Goal: Information Seeking & Learning: Learn about a topic

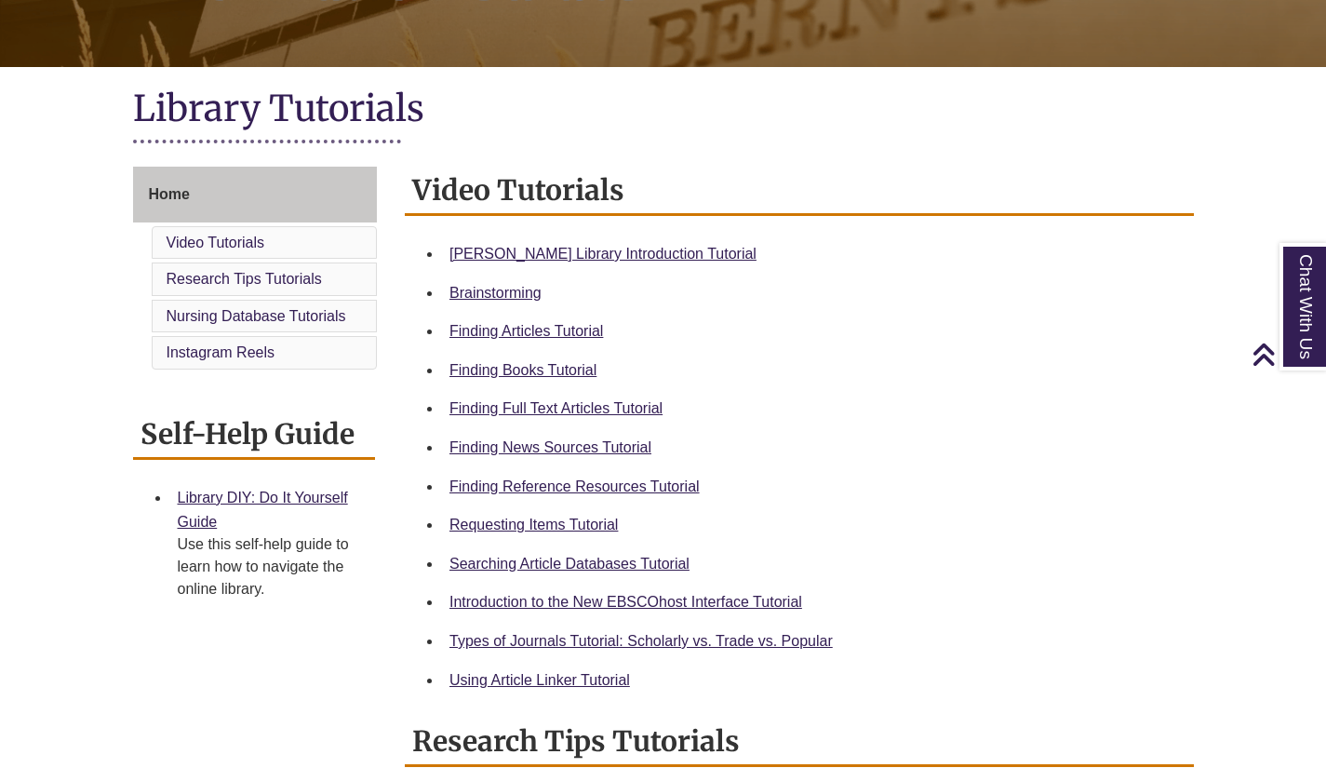
scroll to position [355, 0]
click at [494, 373] on link "Finding Books Tutorial" at bounding box center [522, 371] width 147 height 16
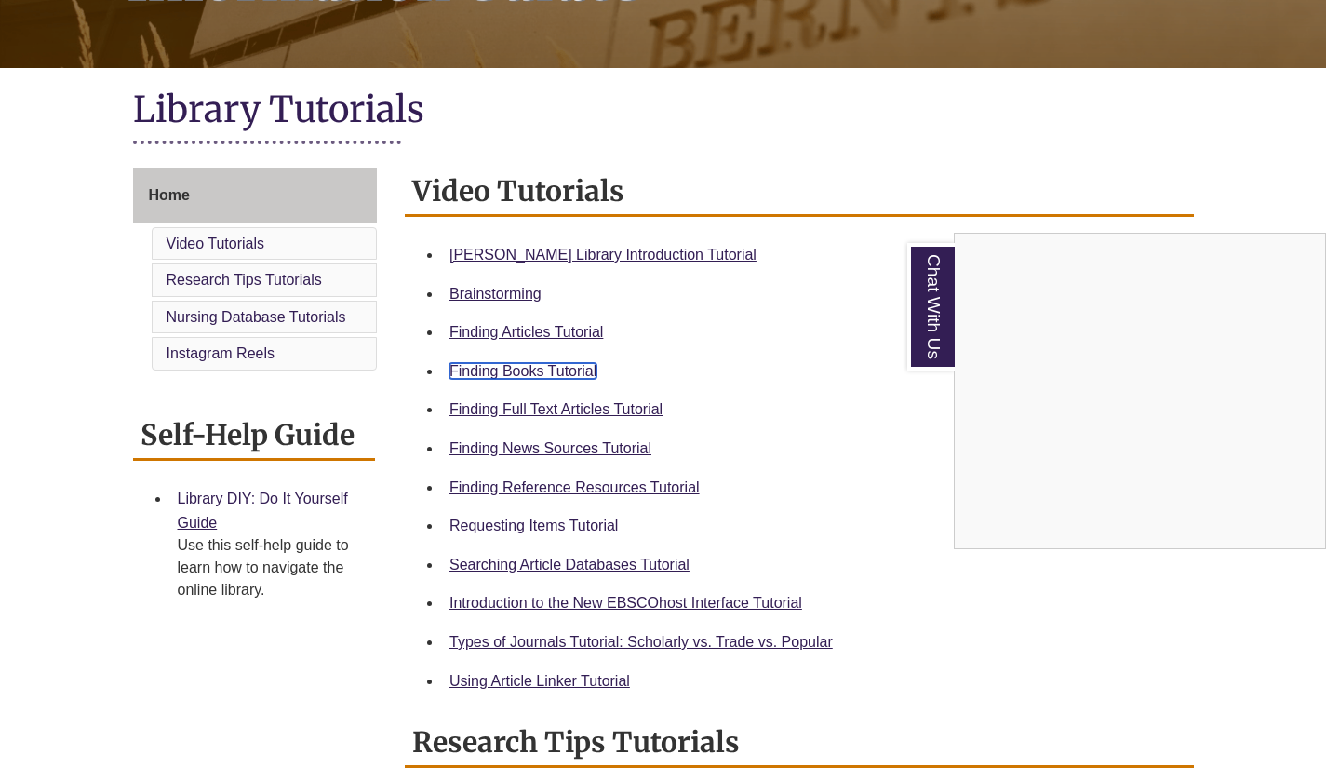
scroll to position [442, 0]
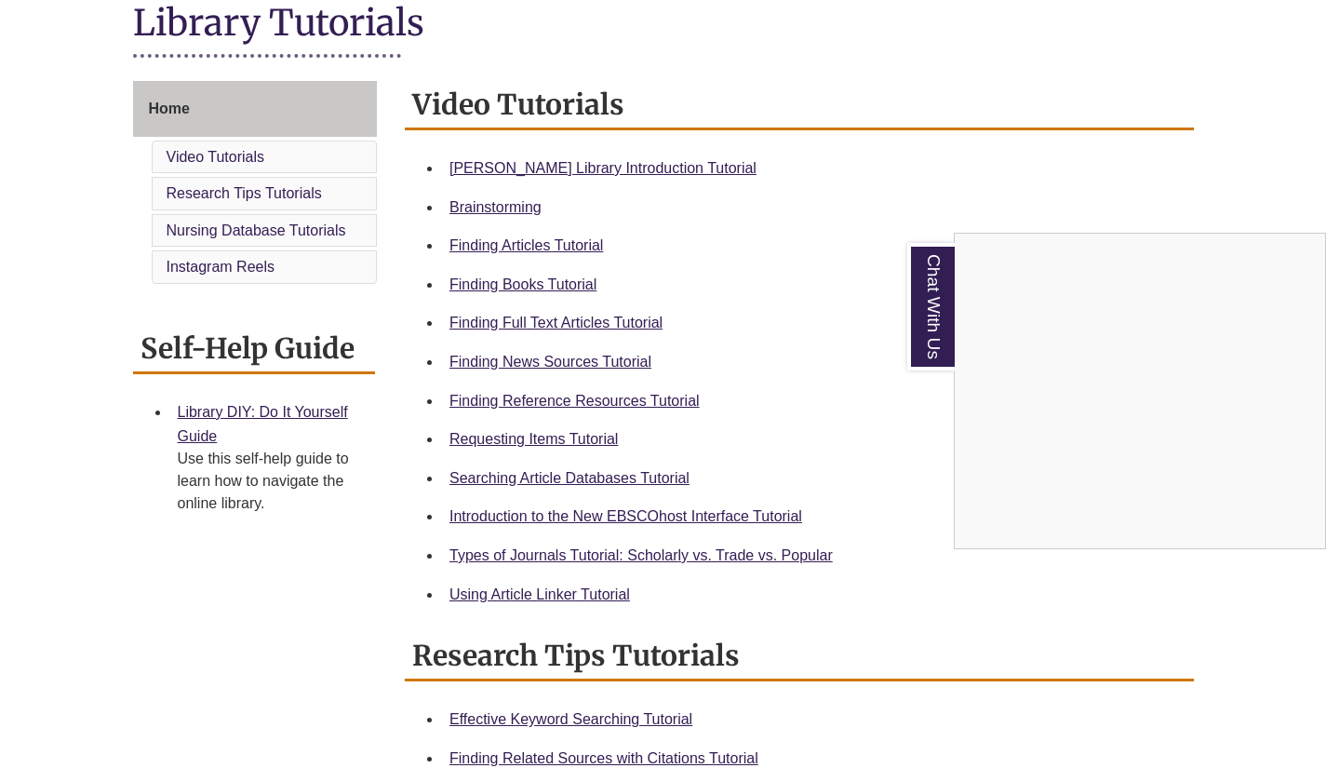
click at [551, 436] on div "Chat With Us" at bounding box center [663, 384] width 1326 height 768
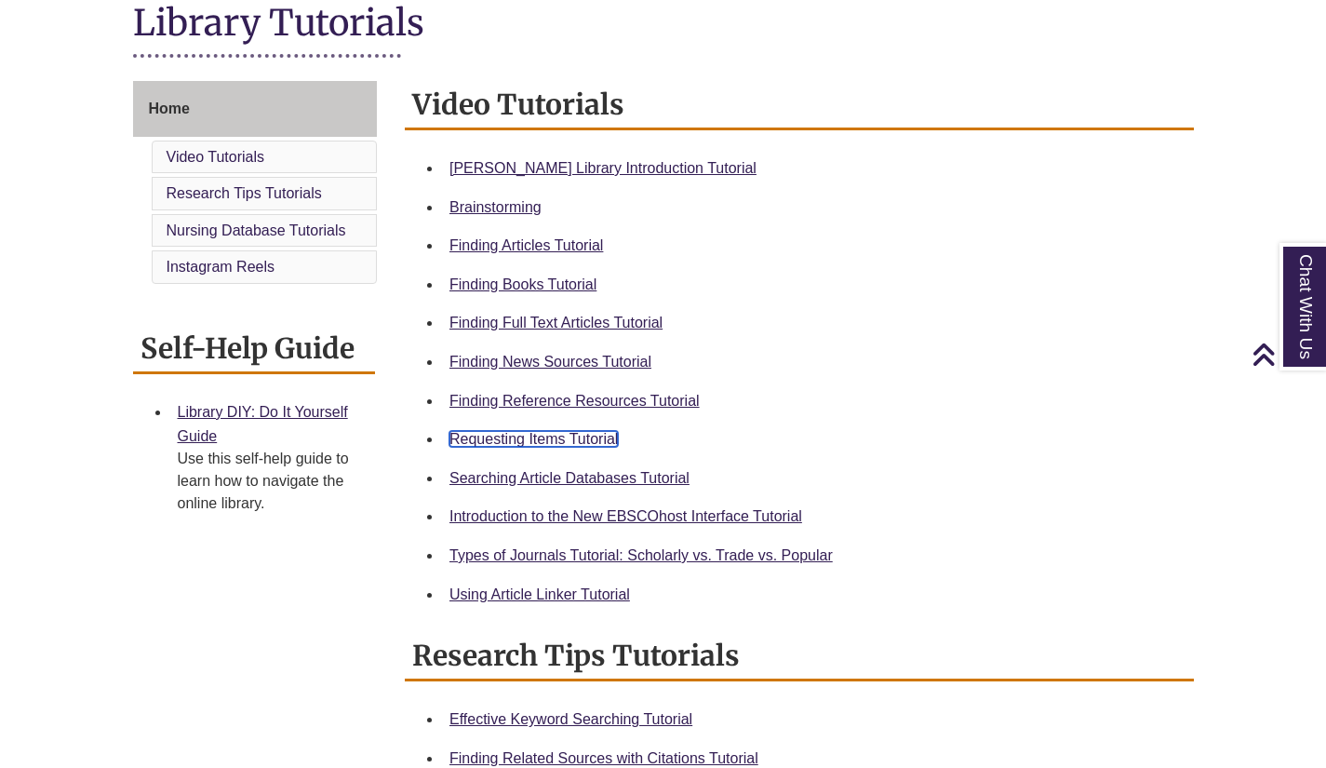
click at [551, 436] on link "Requesting Items Tutorial" at bounding box center [533, 439] width 168 height 16
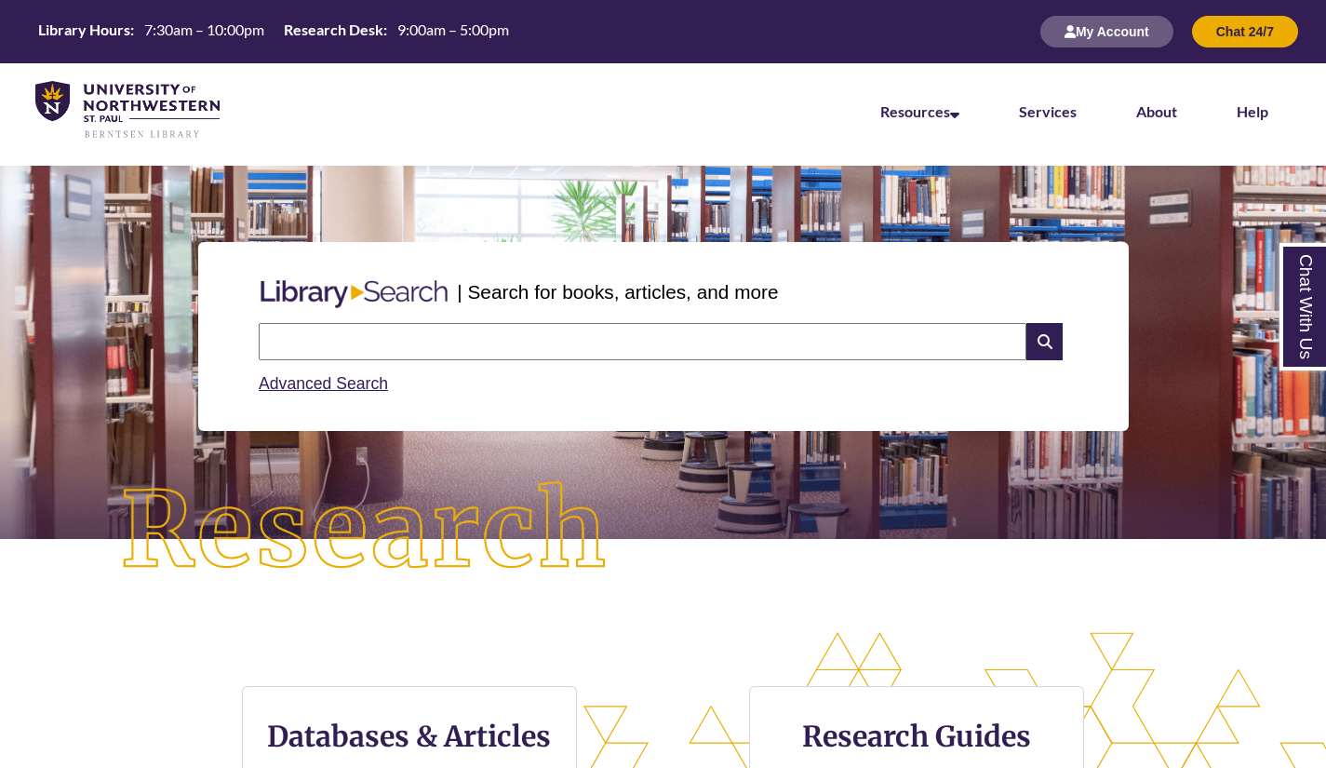
click at [383, 321] on div "Search Advanced Search" at bounding box center [663, 359] width 824 height 88
click at [384, 341] on input "text" at bounding box center [643, 341] width 768 height 37
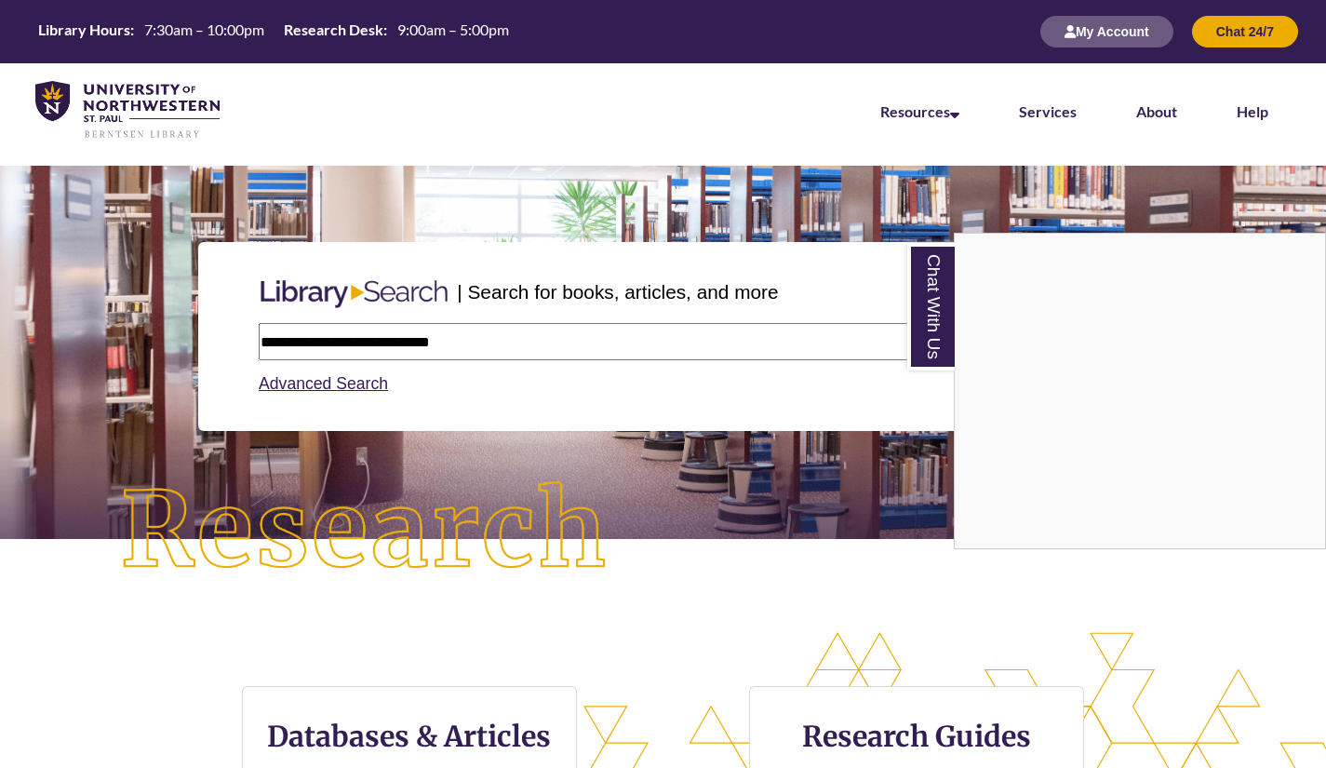
type input "**********"
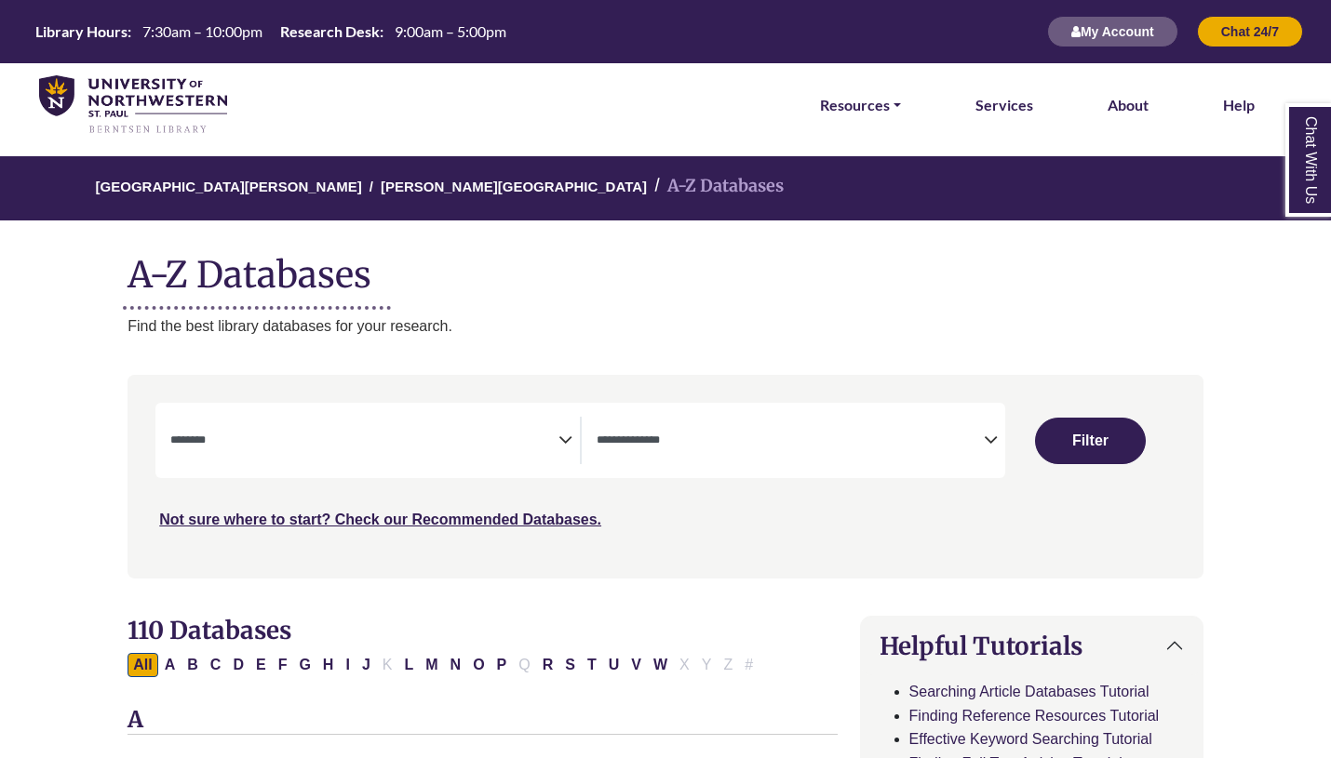
select select "Database Subject Filter"
select select "Database Types Filter"
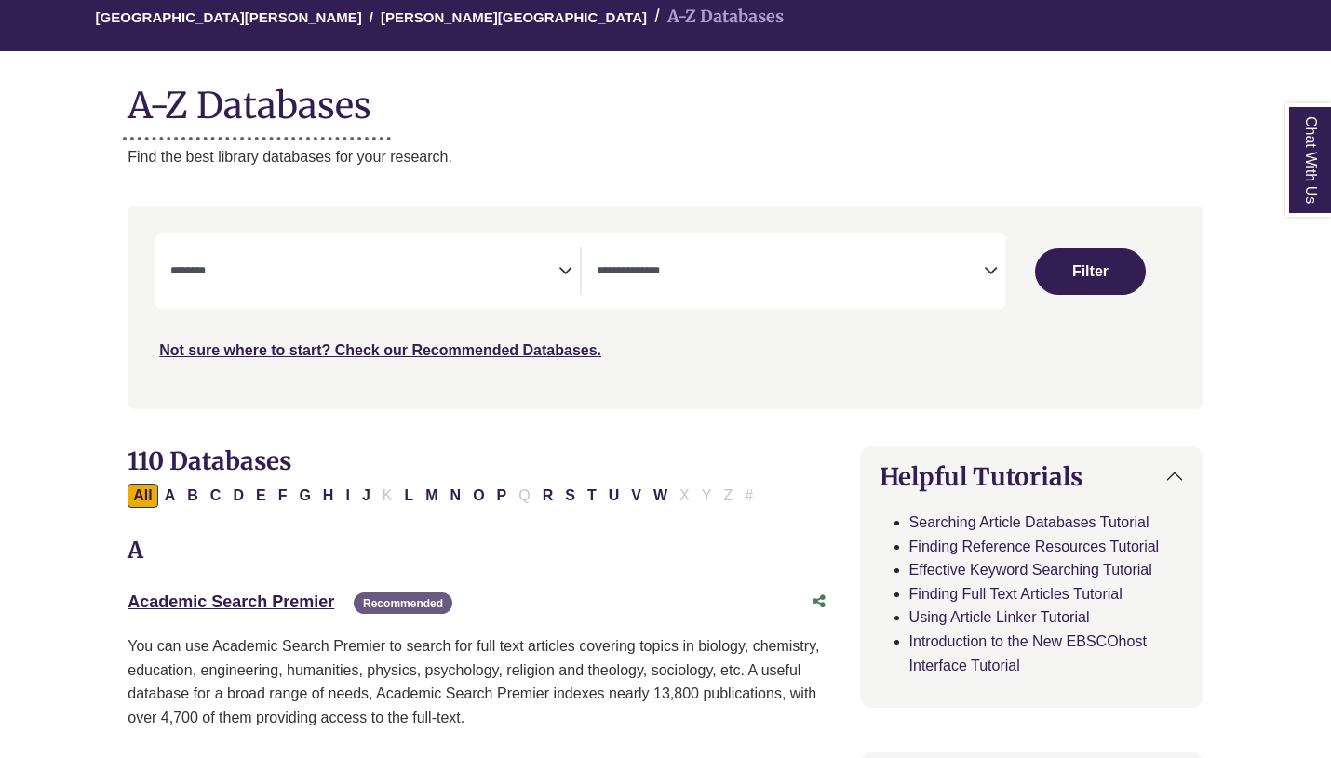
scroll to position [170, 0]
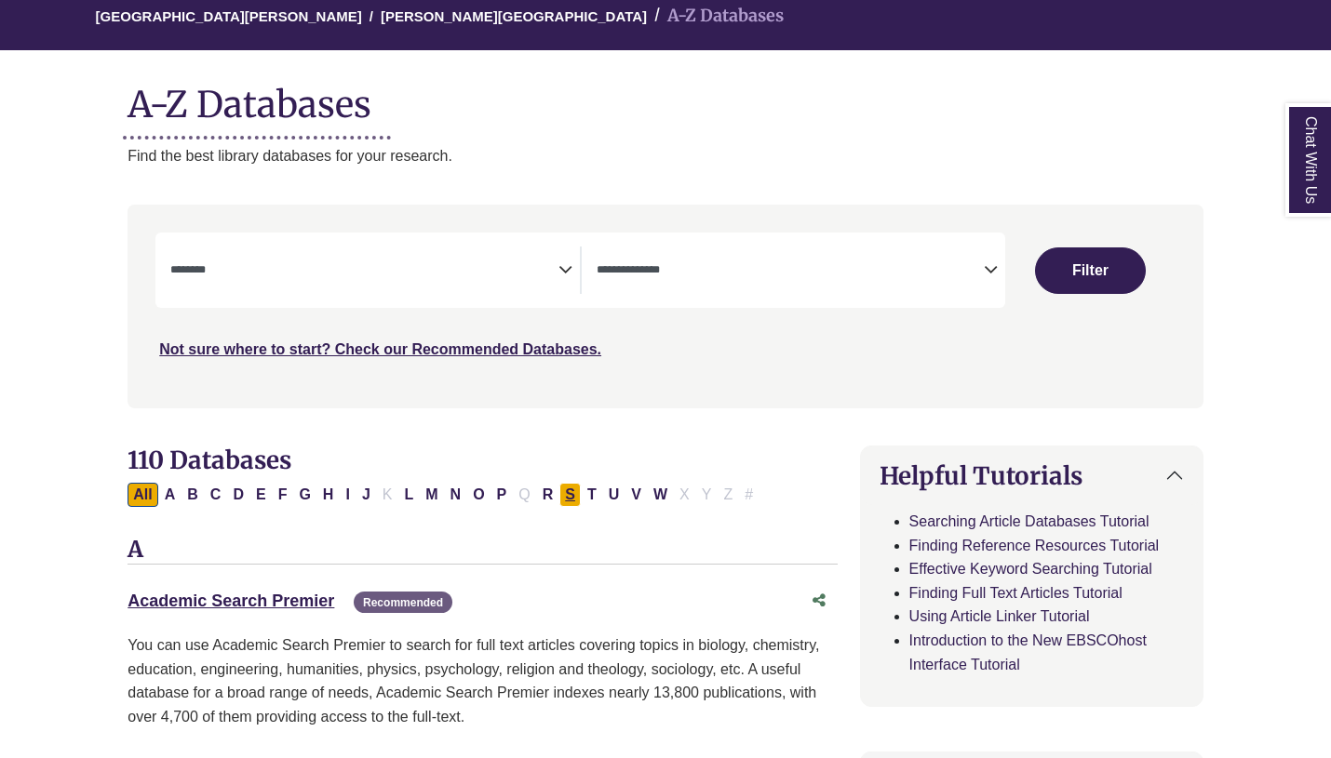
click at [572, 495] on button "S" at bounding box center [569, 495] width 21 height 24
select select "Database Subject Filter"
select select "Database Types Filter"
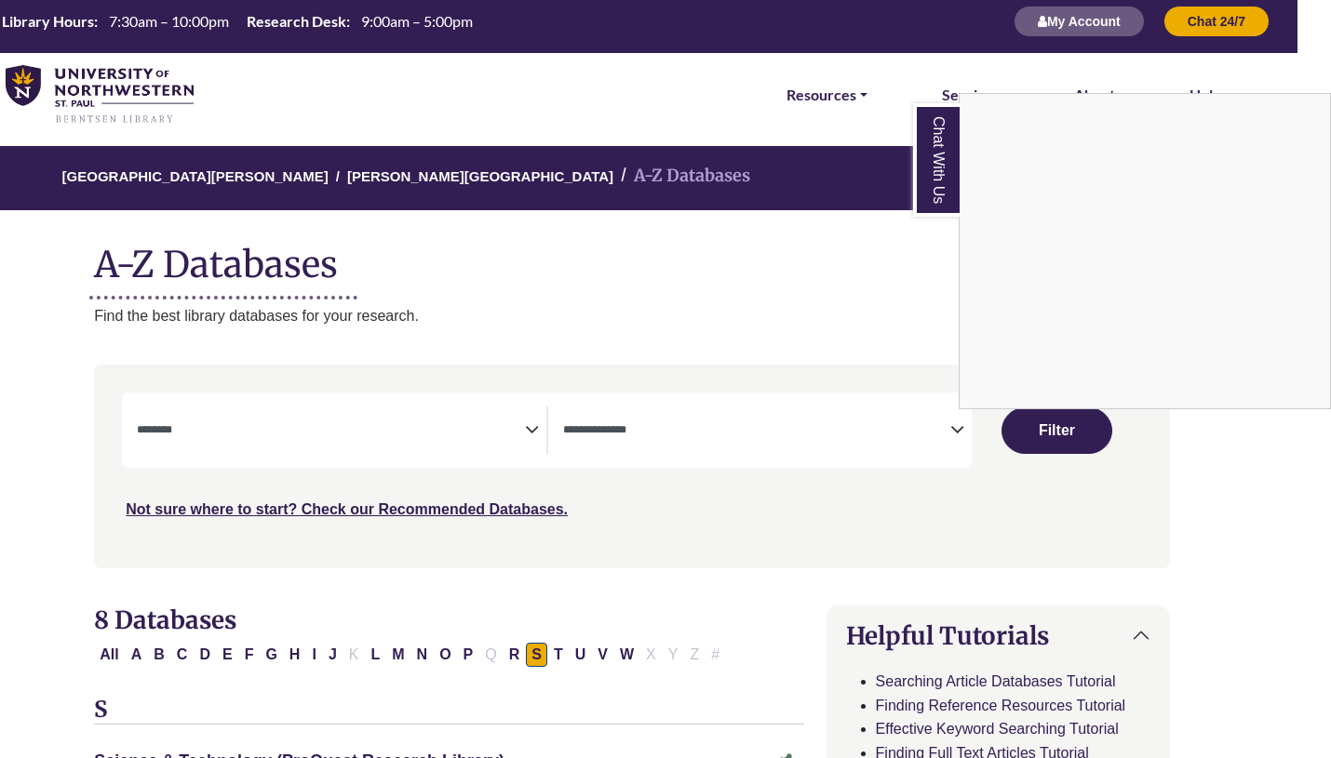
scroll to position [0, 33]
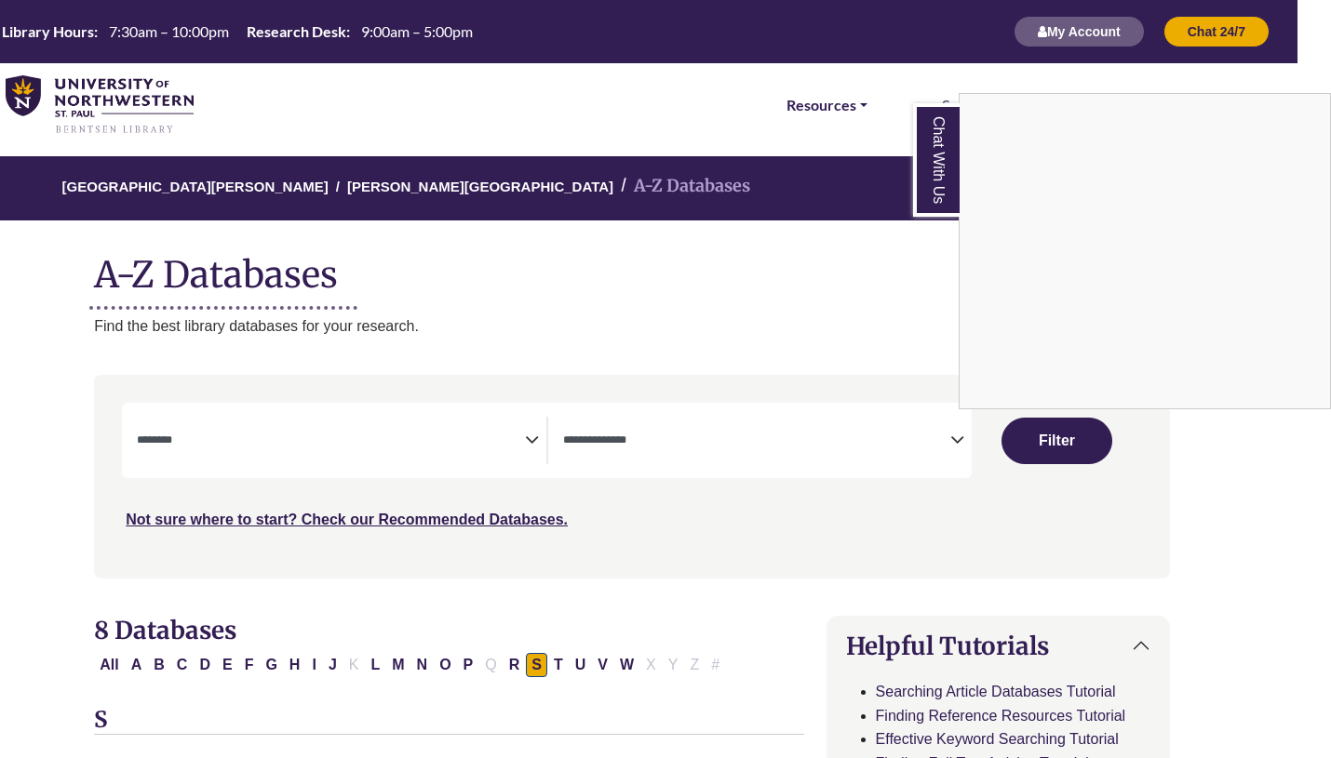
click at [423, 441] on div "Chat With Us" at bounding box center [665, 379] width 1331 height 758
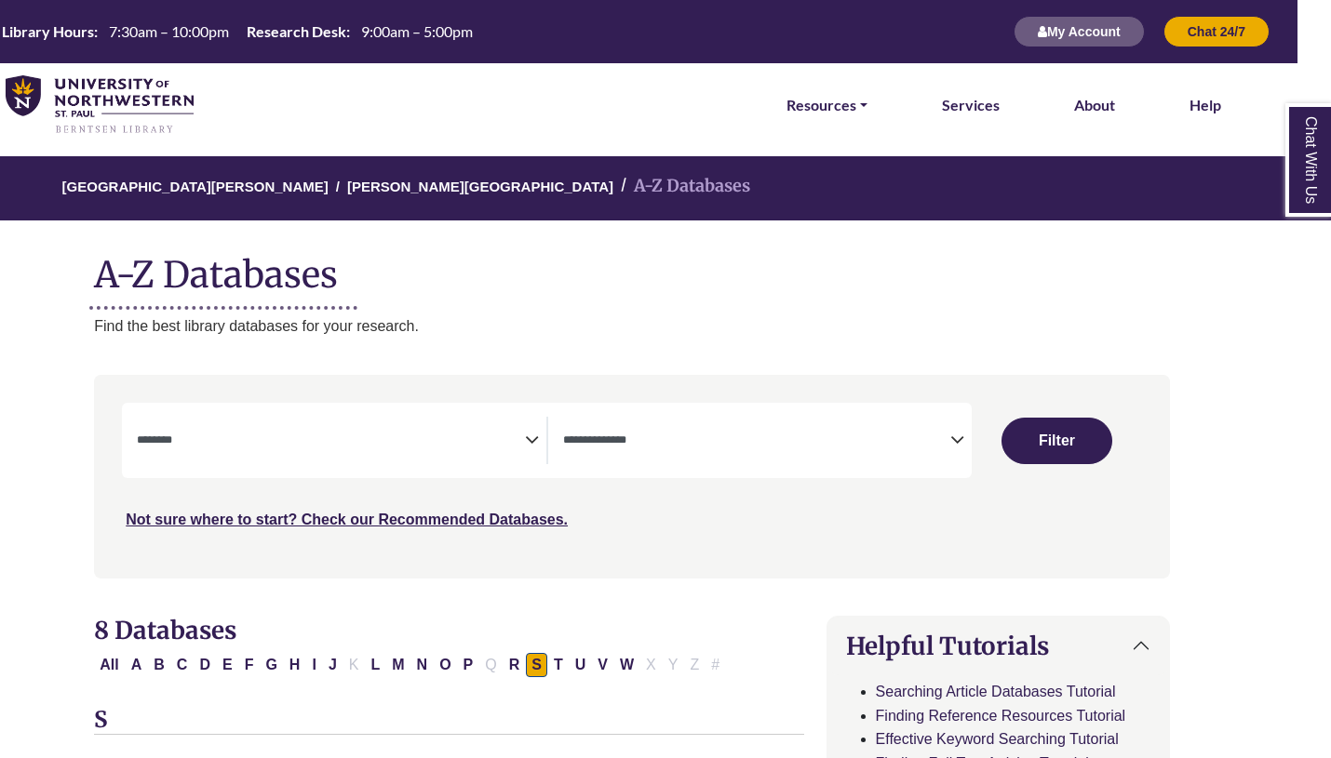
click at [531, 435] on icon "Search filters" at bounding box center [532, 437] width 14 height 28
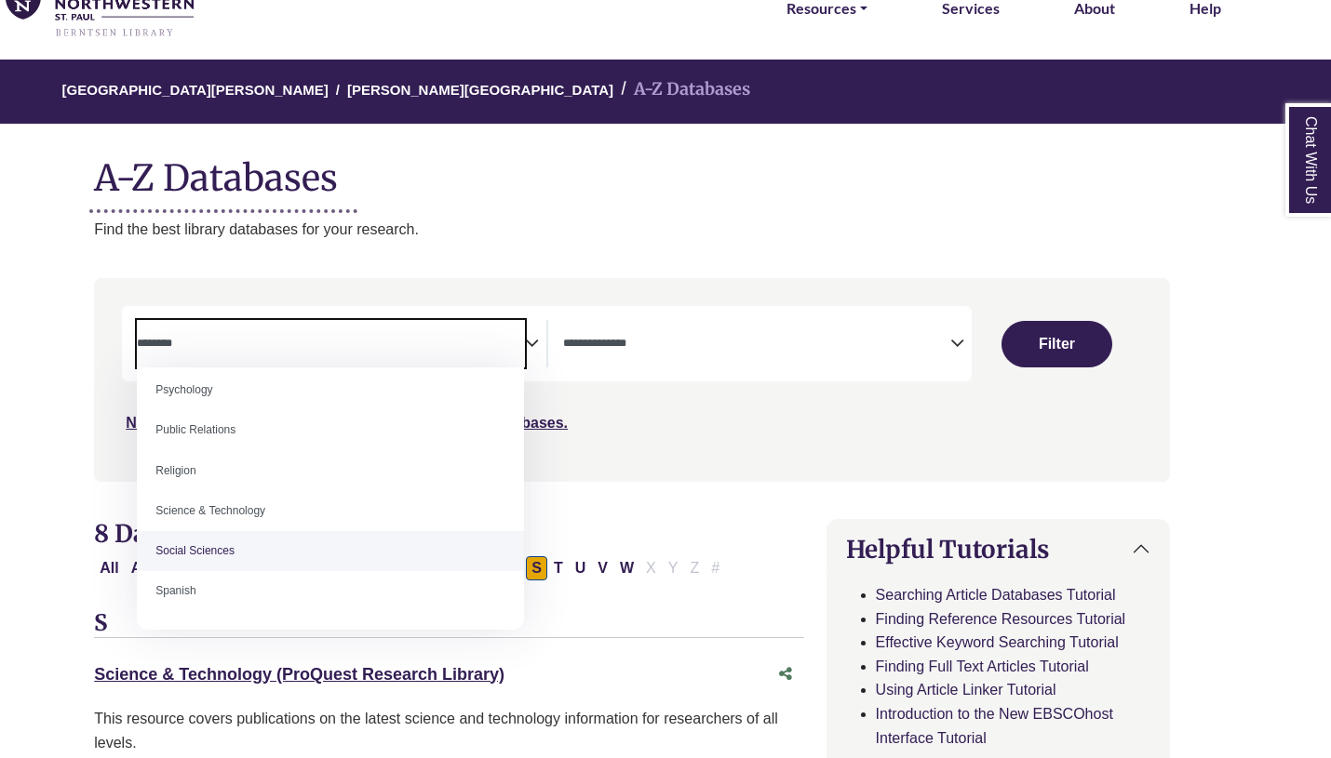
scroll to position [1539, 0]
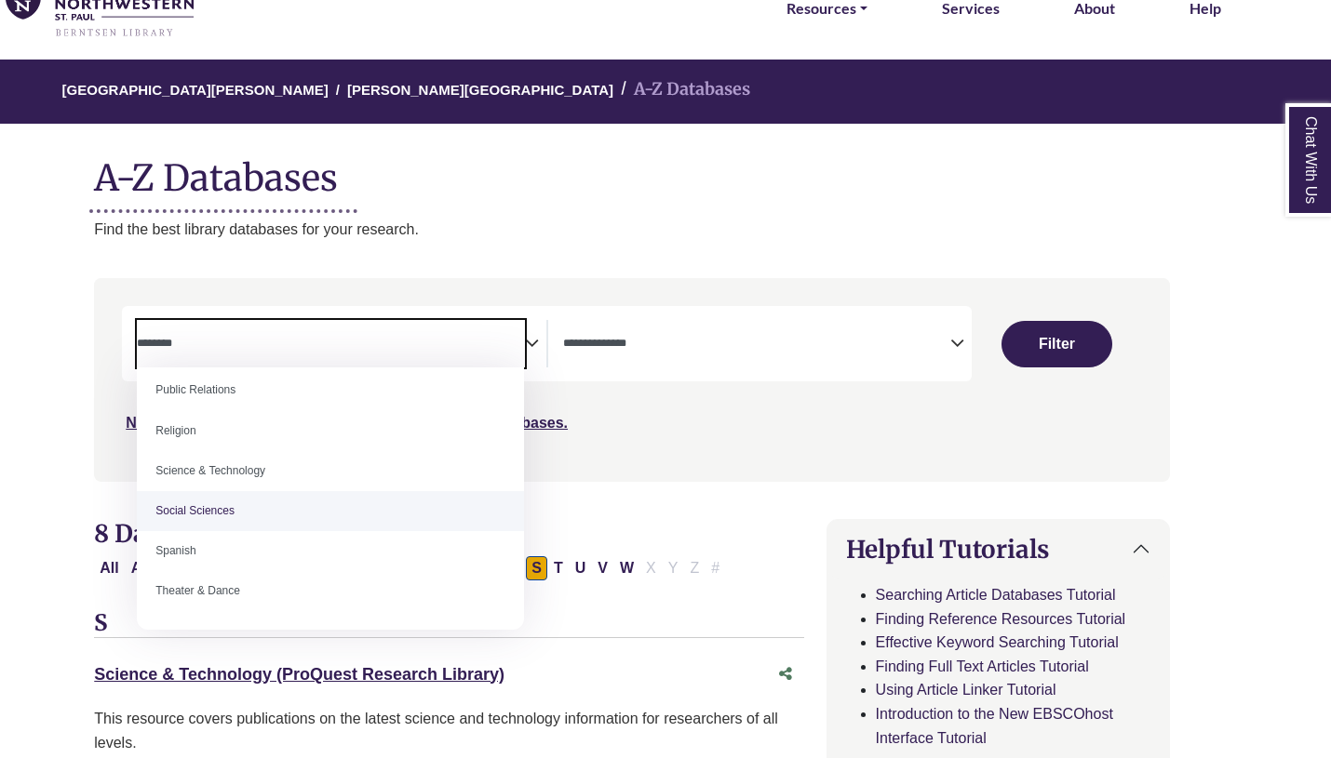
select select "******"
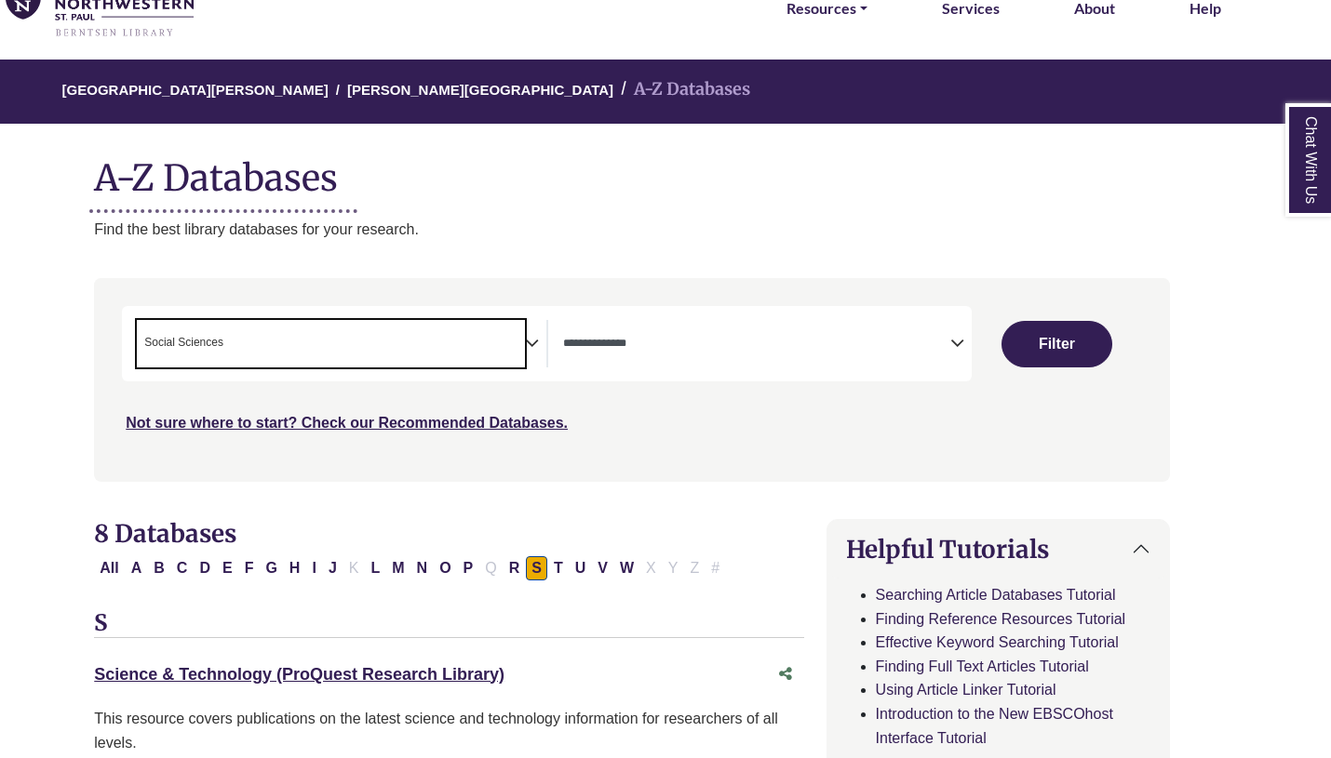
click at [714, 328] on span "Search filters" at bounding box center [756, 343] width 387 height 47
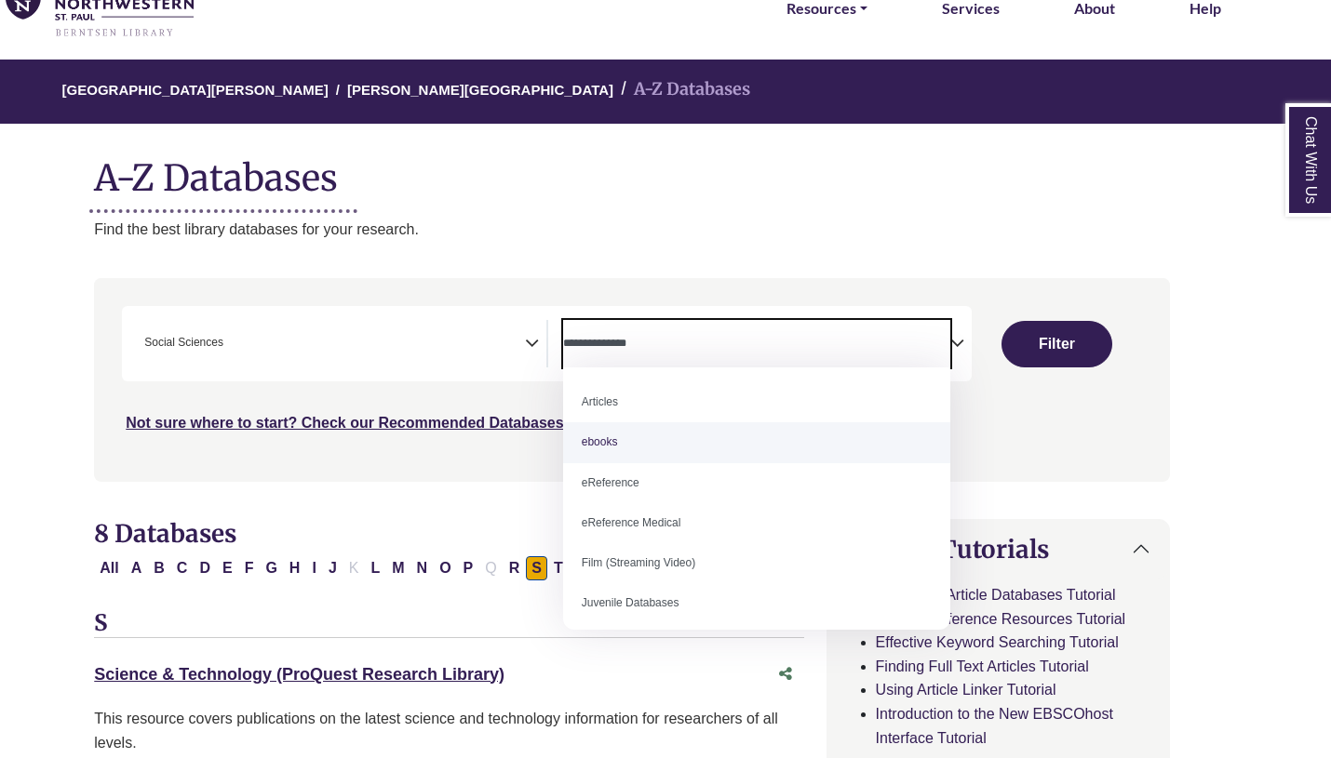
scroll to position [128, 0]
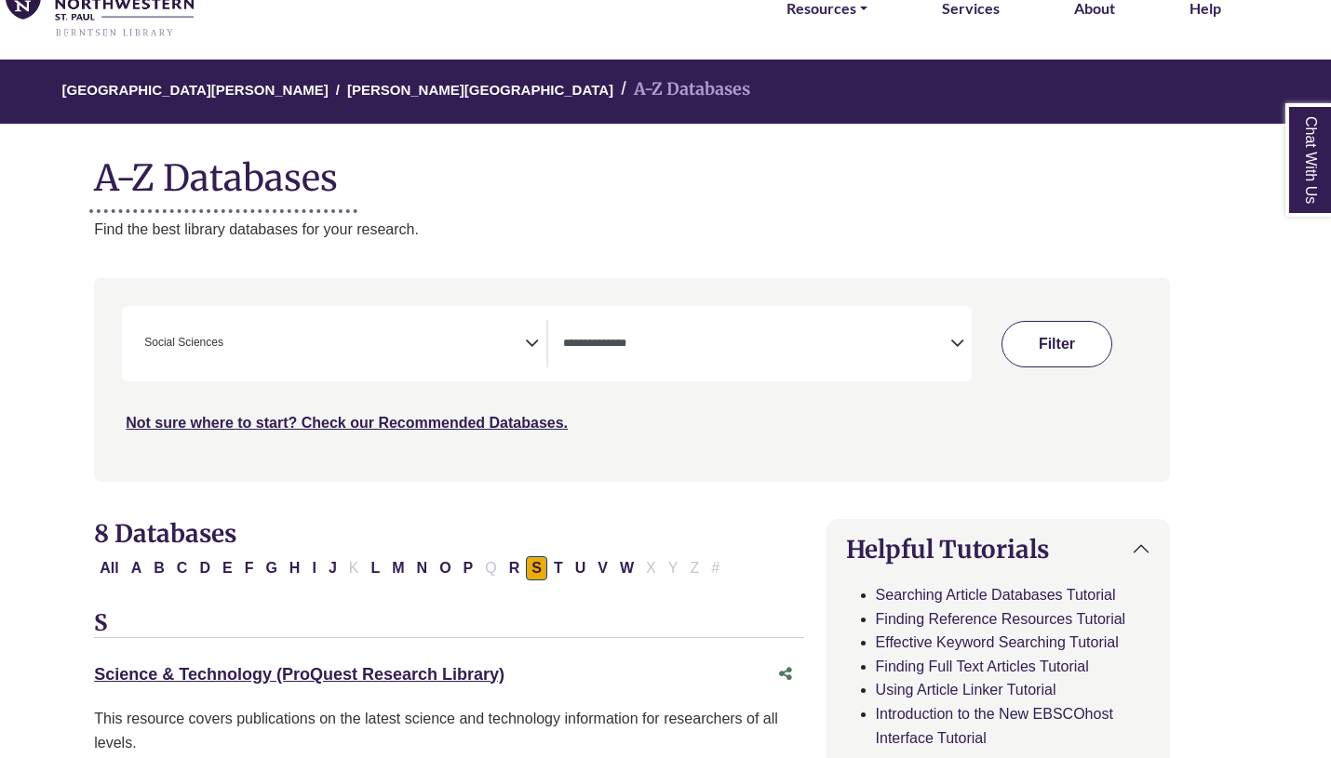
click at [1068, 333] on button "Filter" at bounding box center [1056, 344] width 111 height 47
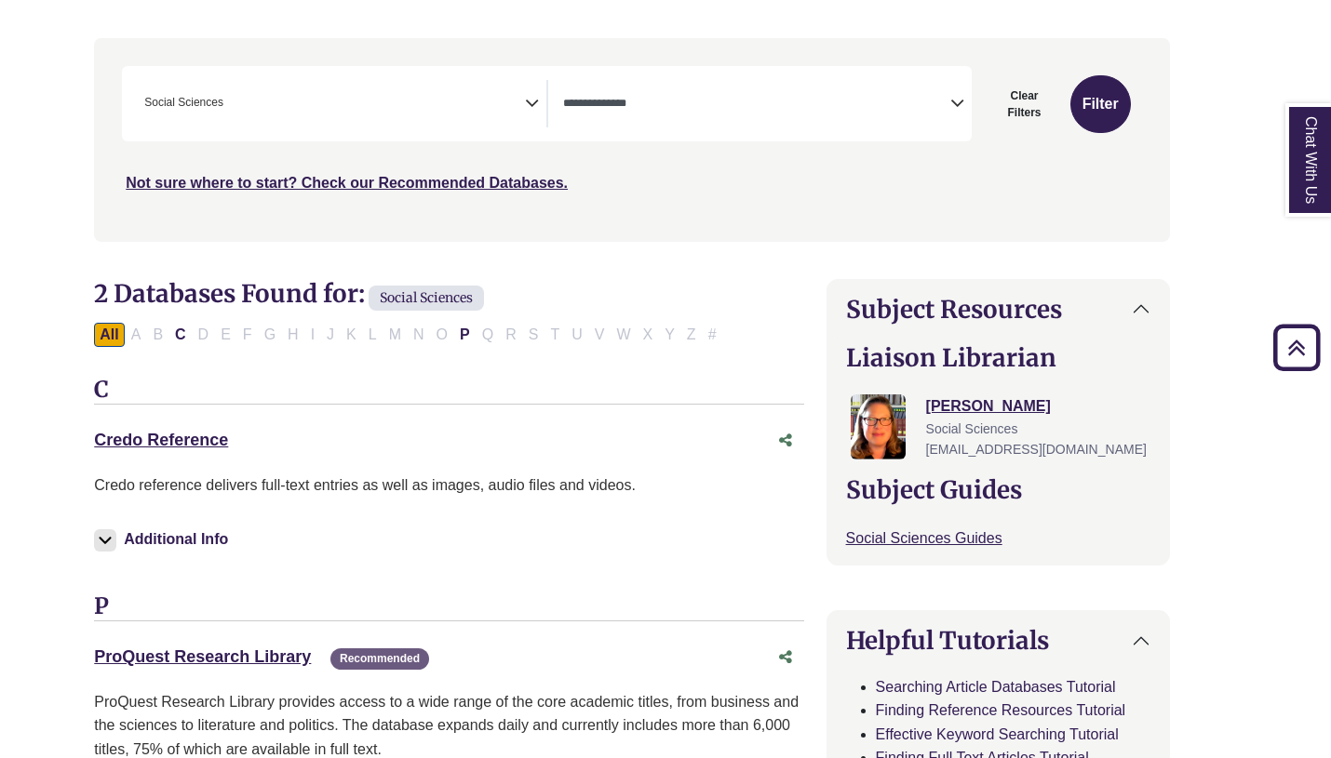
scroll to position [322, 33]
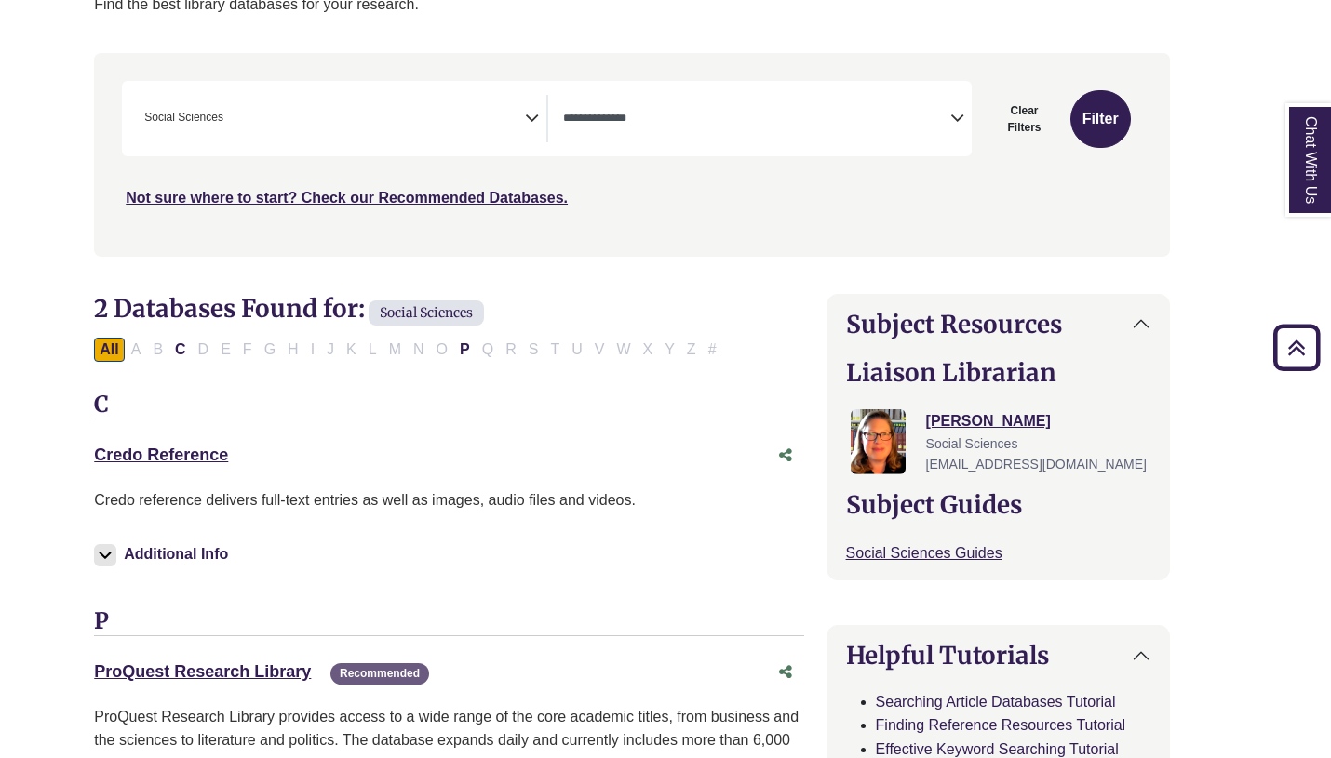
click at [528, 353] on div "All A B C D E F G H I J K L M N O P Q R S T U V W X Y Z #" at bounding box center [408, 349] width 629 height 16
click at [109, 355] on button "All" at bounding box center [109, 350] width 30 height 24
select select "Database Types Filter"
click at [462, 105] on span "× Social Sciences" at bounding box center [330, 118] width 387 height 47
click at [535, 344] on div "All A B C D E F G H I J K L M N O P Q R S T U V W X Y Z #" at bounding box center [408, 349] width 629 height 16
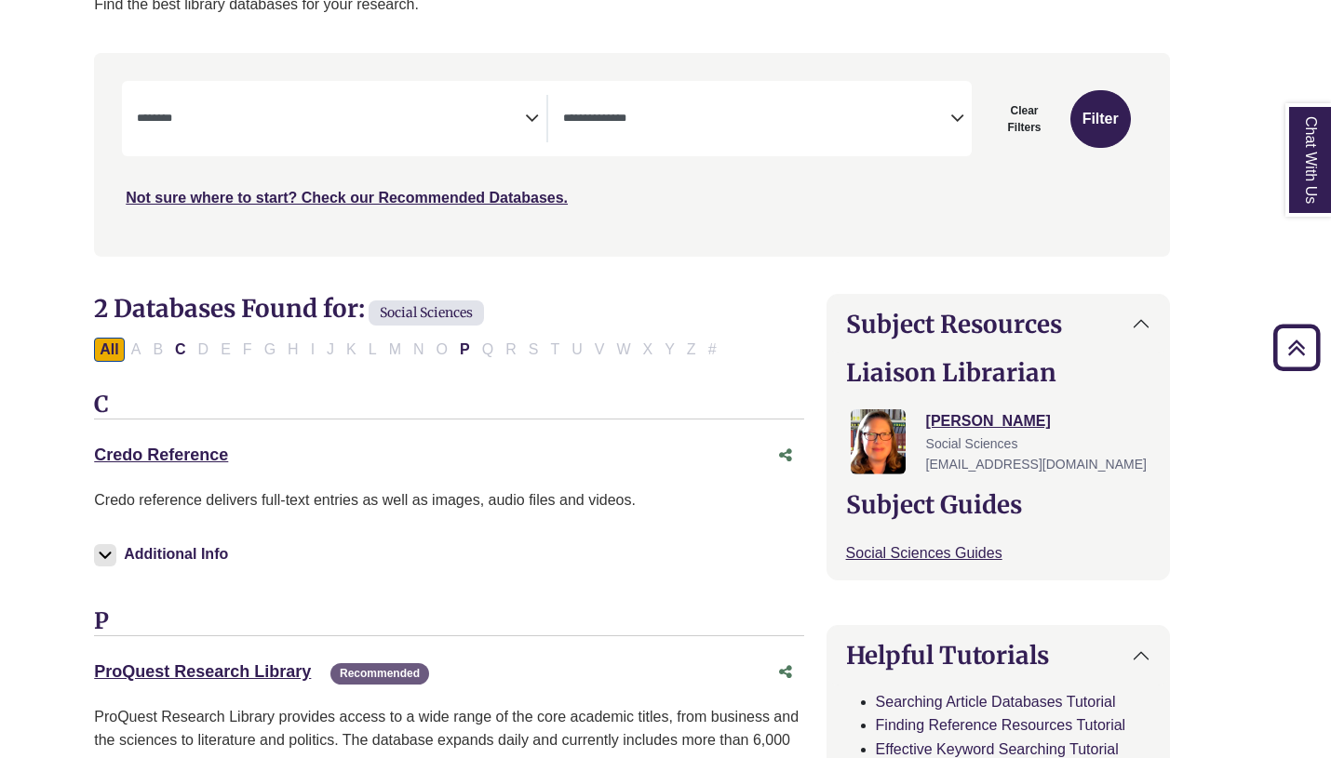
scroll to position [0, 33]
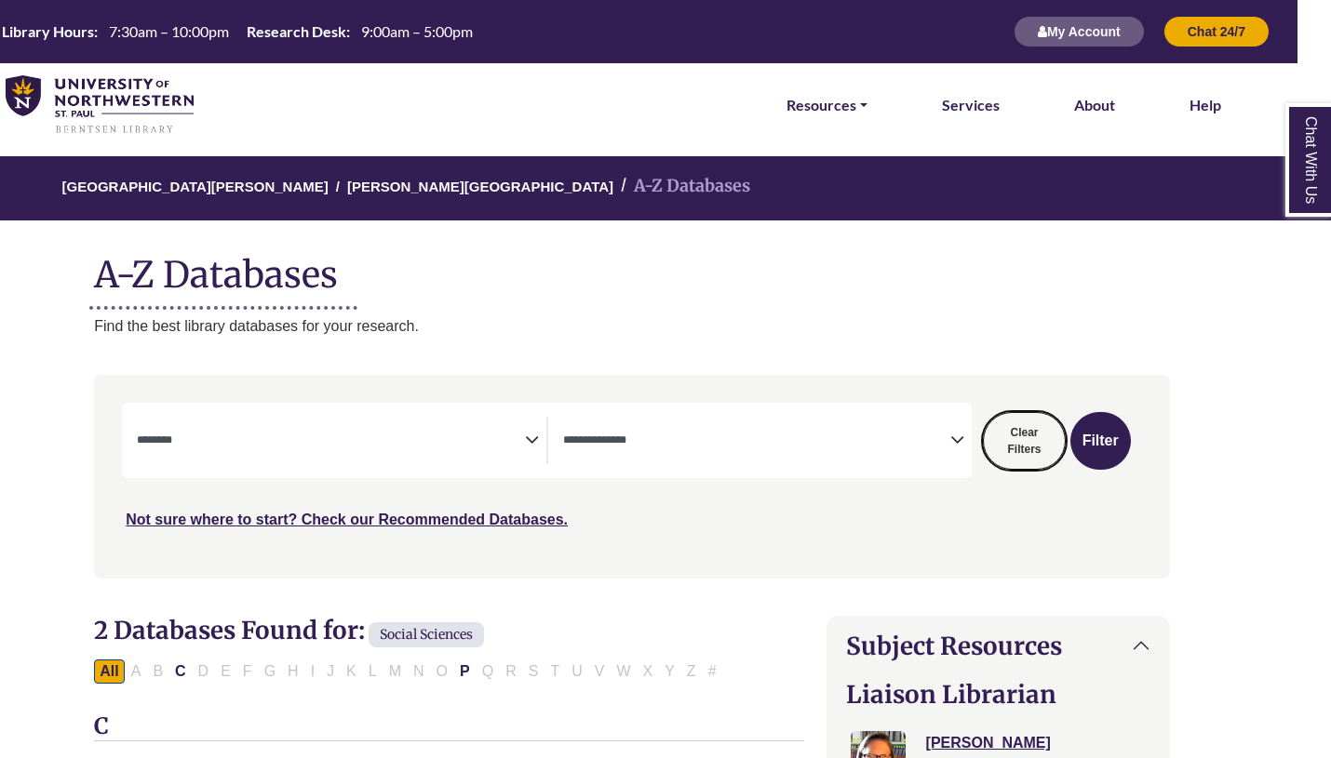
click at [1025, 440] on button "Clear Filters" at bounding box center [1024, 441] width 83 height 58
select select "Database Subject Filter"
select select "Database Types Filter"
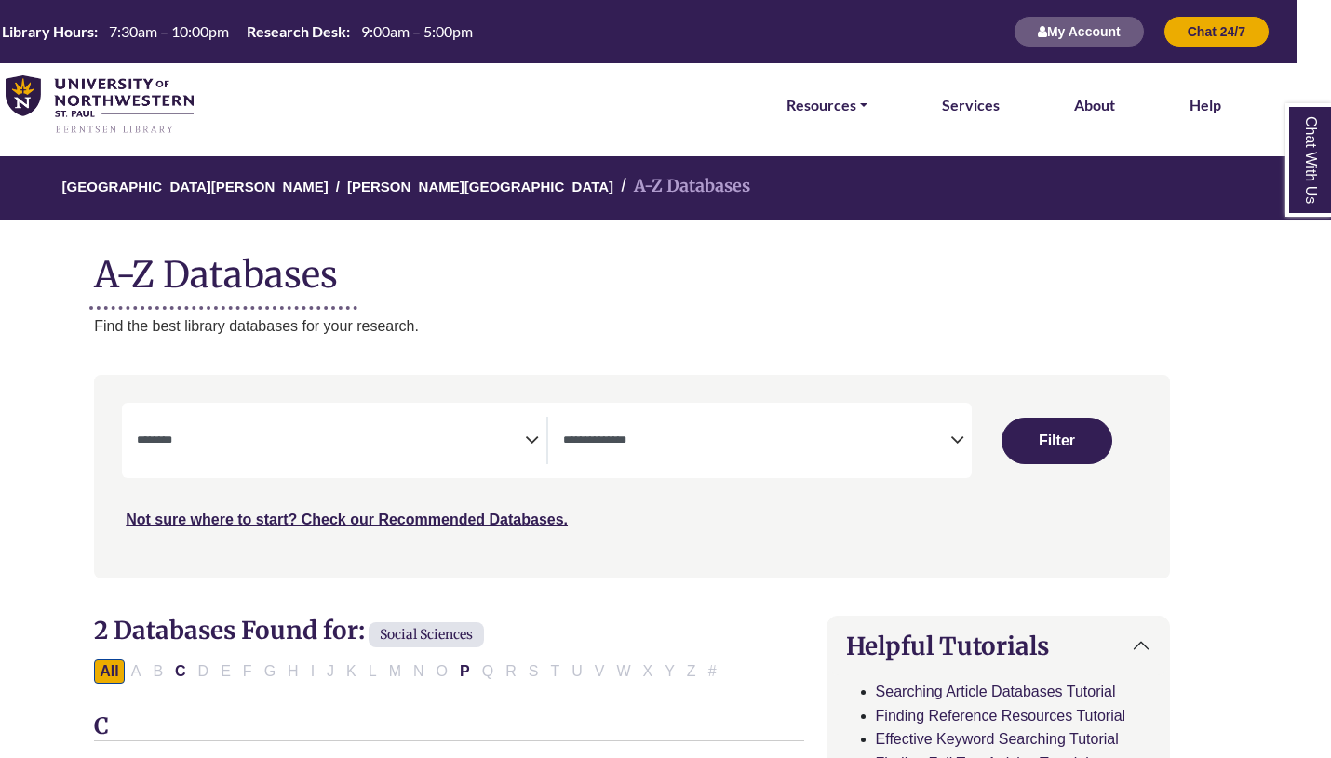
select select "Database Subject Filter"
select select "Database Types Filter"
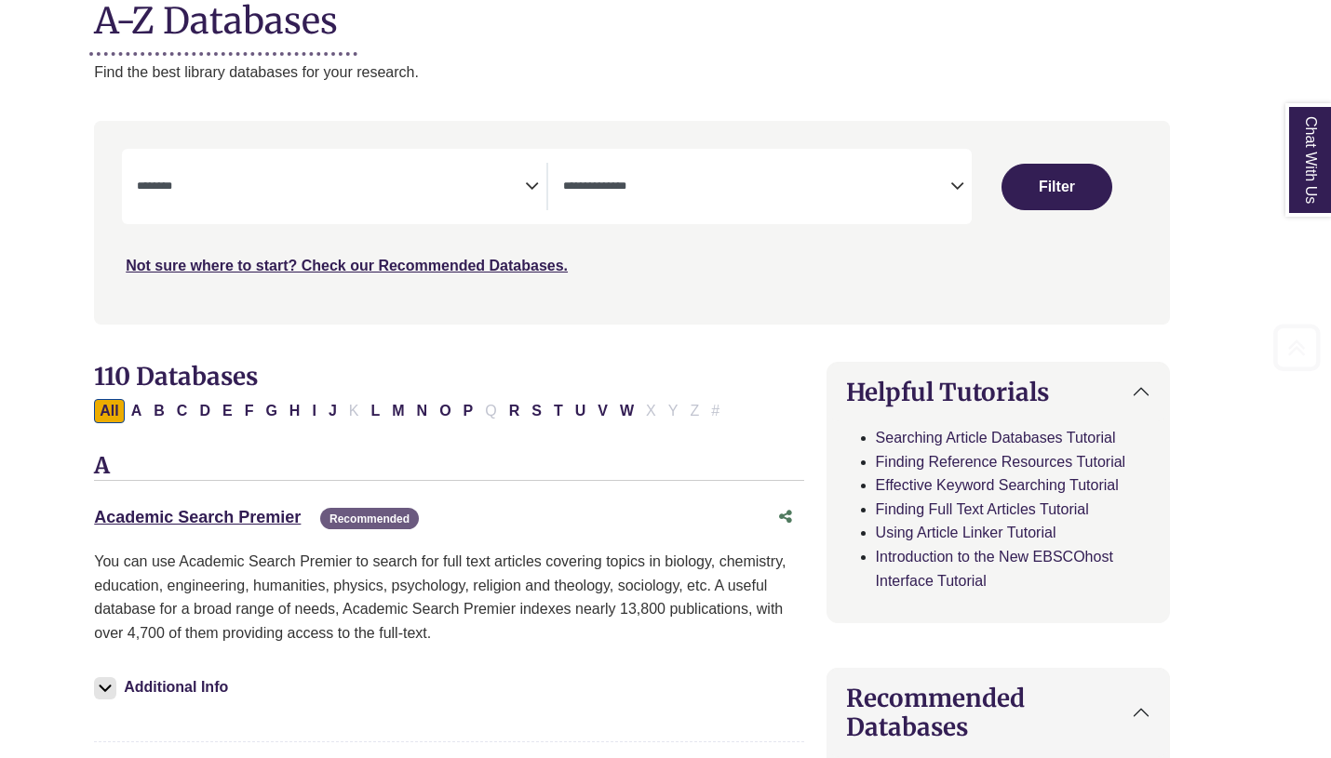
scroll to position [260, 33]
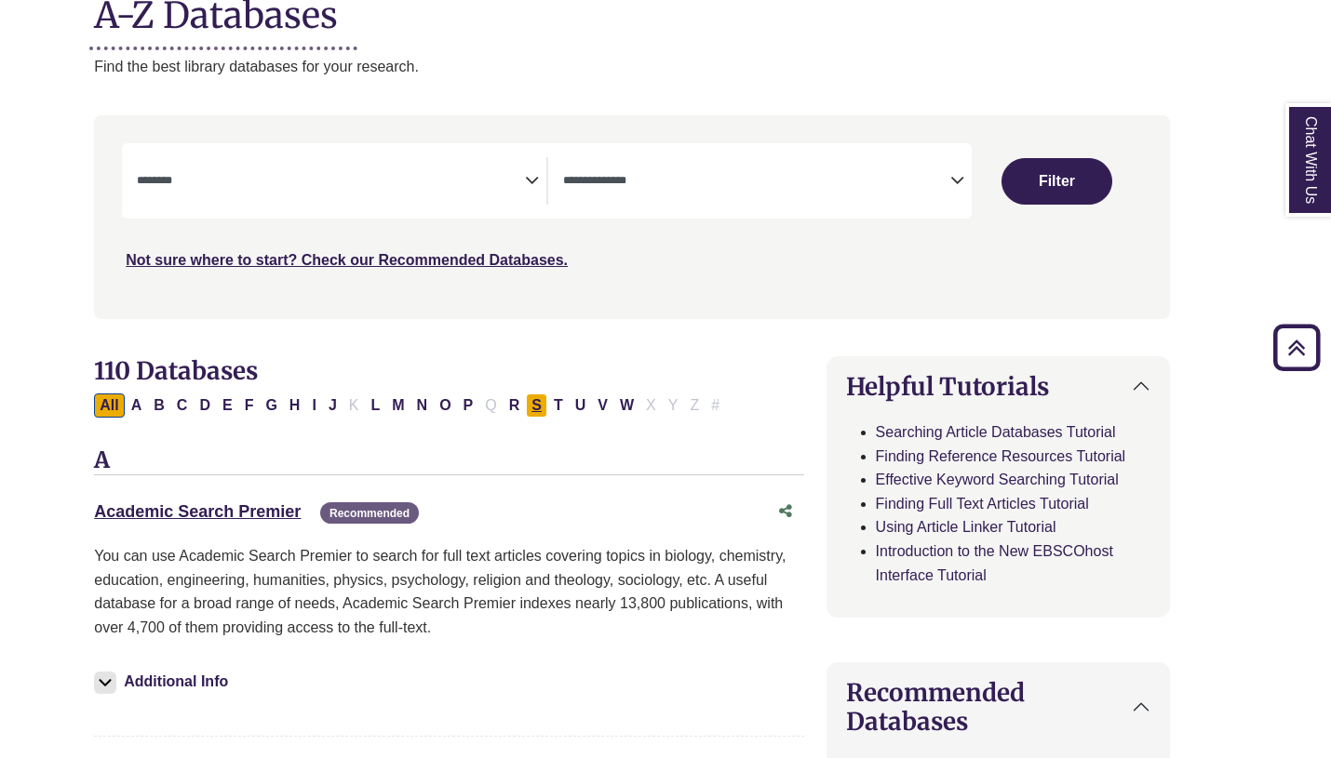
click at [541, 404] on button "S" at bounding box center [536, 406] width 21 height 24
select select "Database Subject Filter"
select select "Database Types Filter"
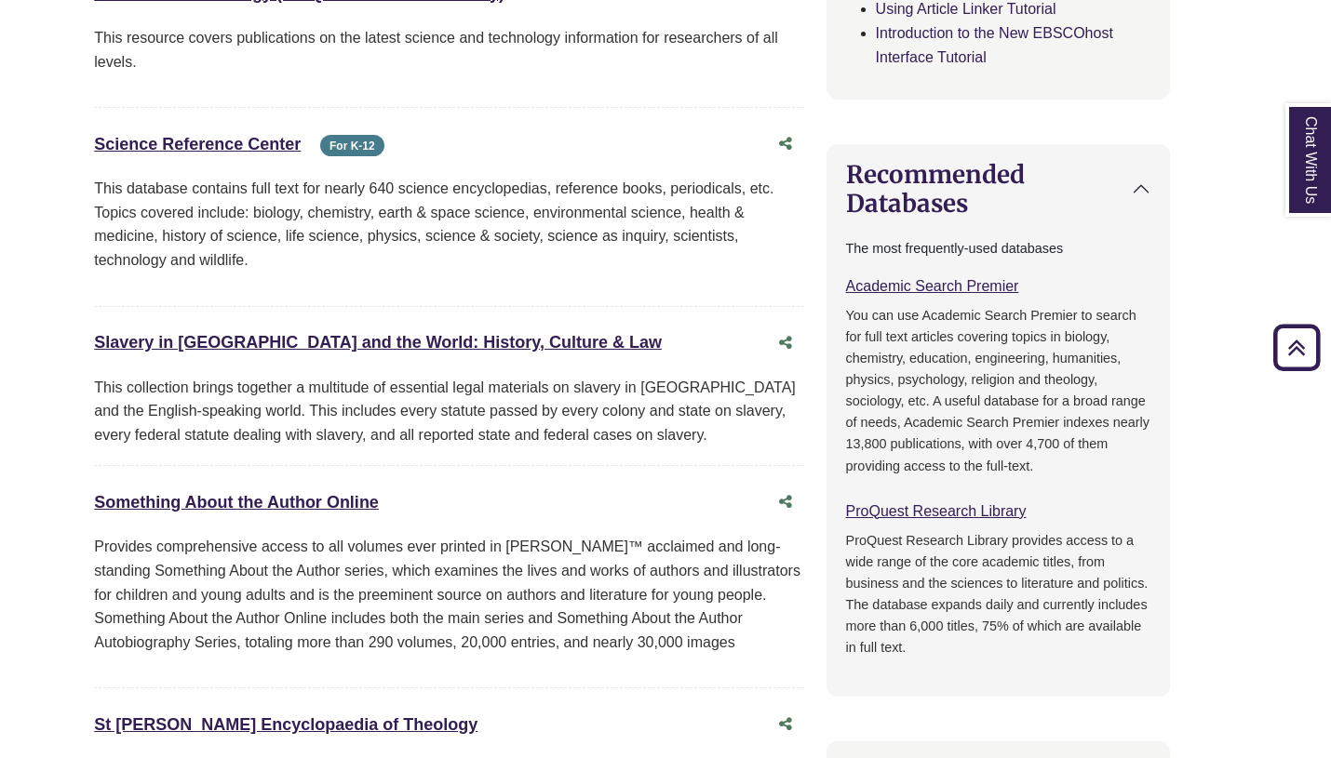
scroll to position [638, 33]
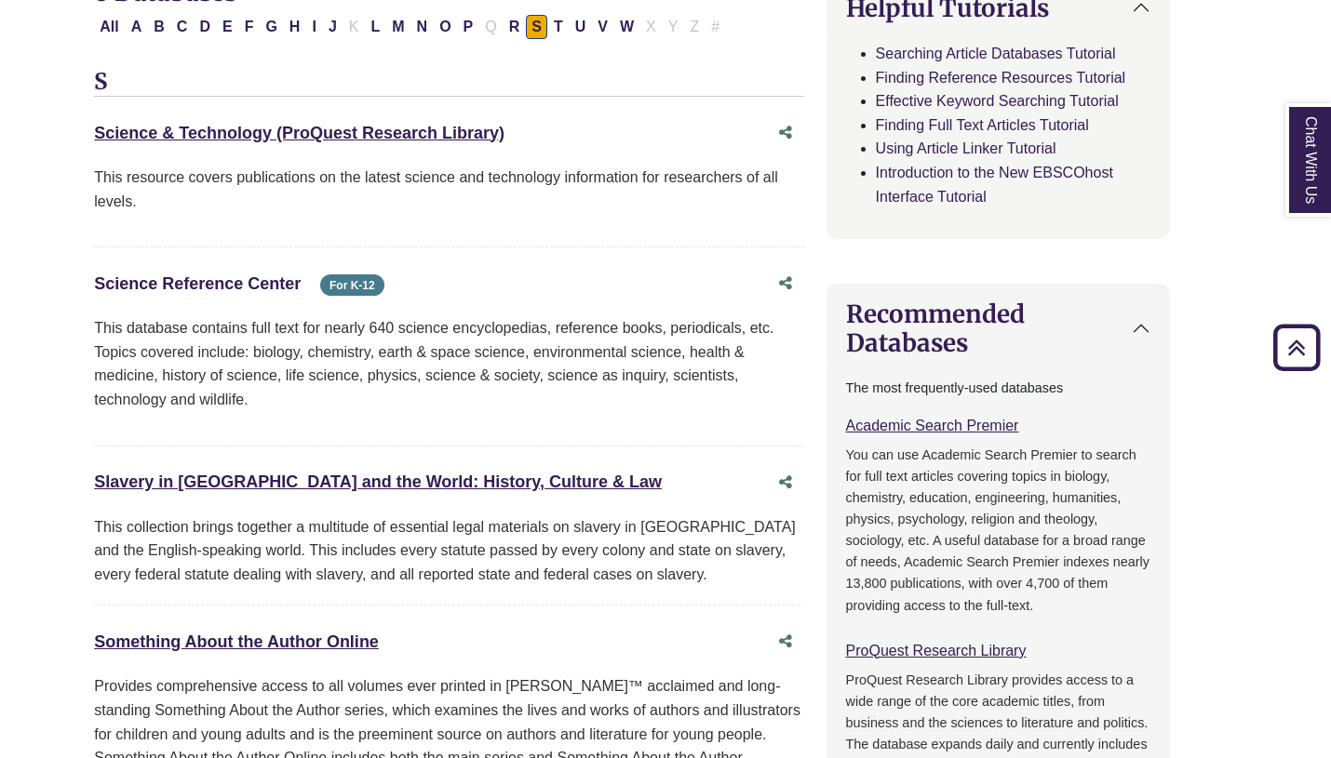
click at [277, 289] on link "Science Reference Center This link opens in a new window" at bounding box center [197, 284] width 207 height 19
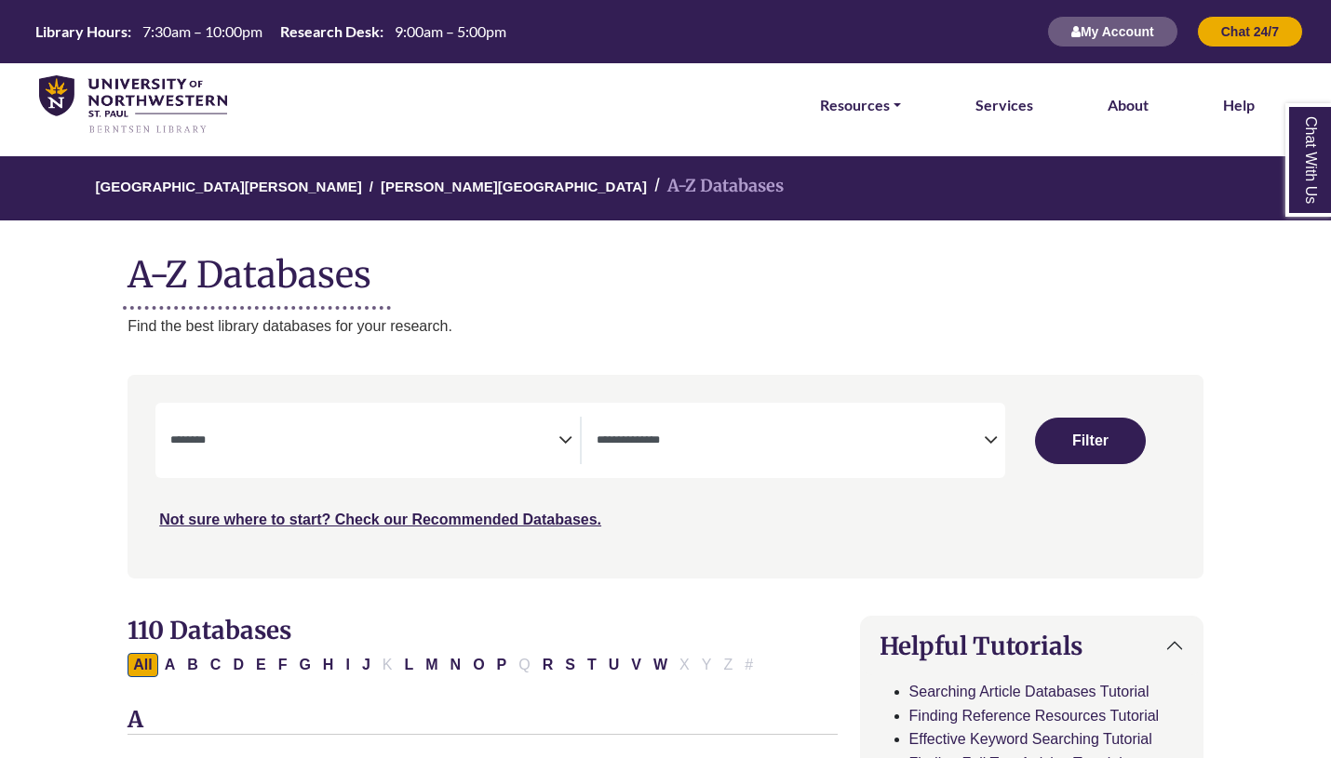
select select "Database Subject Filter"
select select "Database Types Filter"
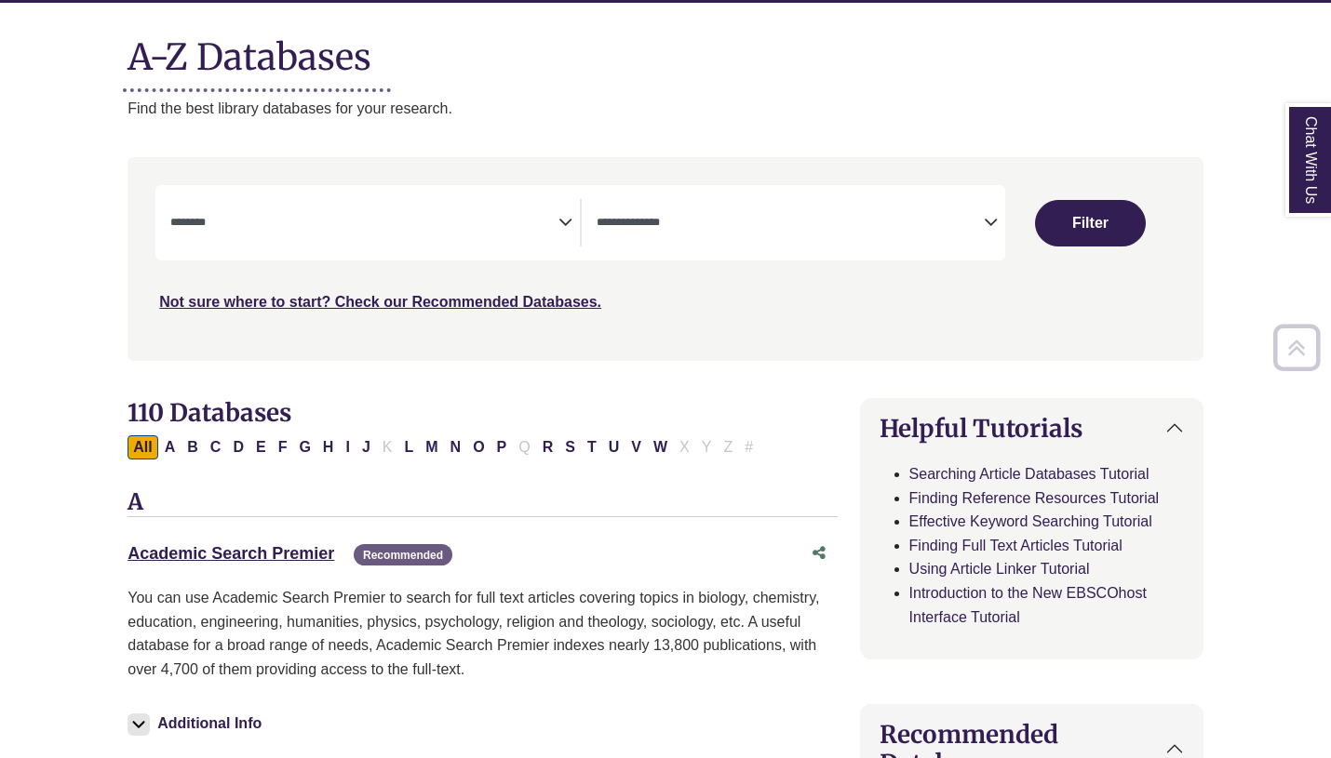
scroll to position [219, 0]
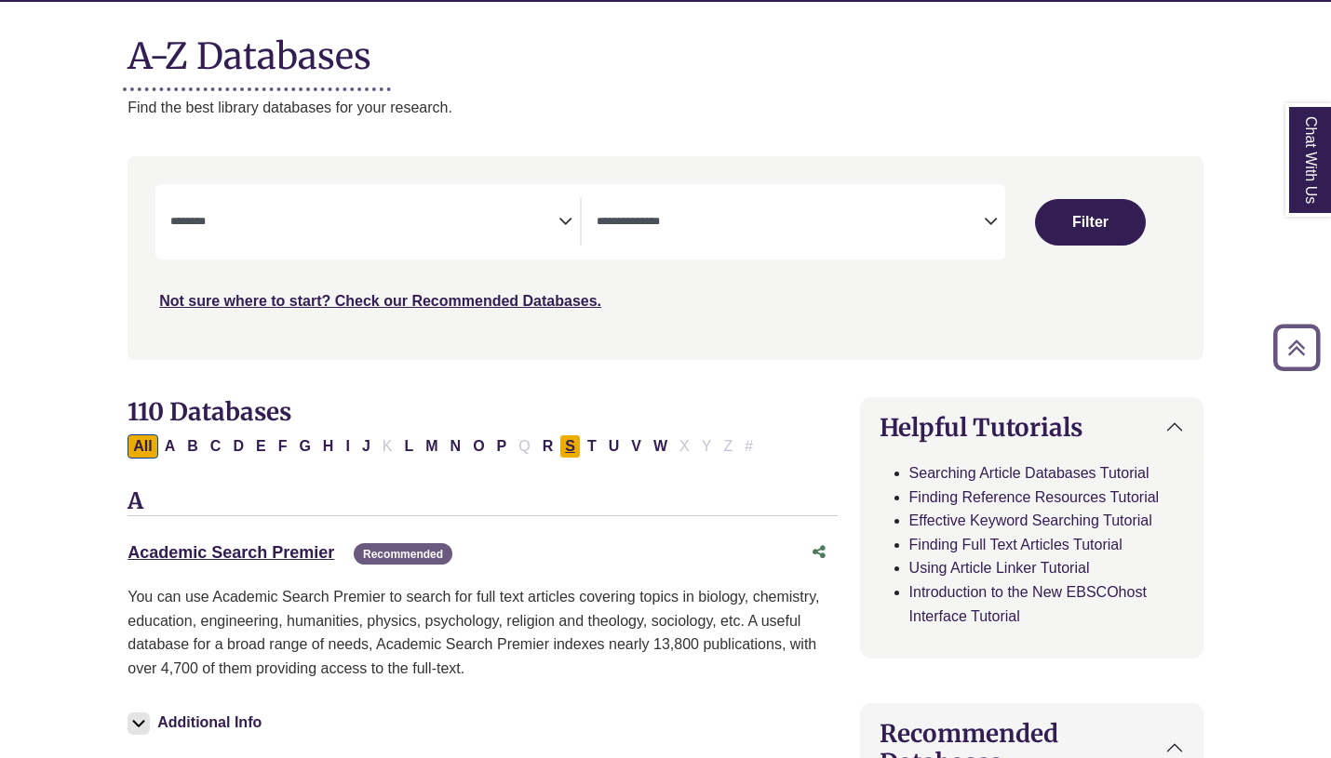
click at [570, 449] on button "S" at bounding box center [569, 447] width 21 height 24
select select "Database Subject Filter"
select select "Database Types Filter"
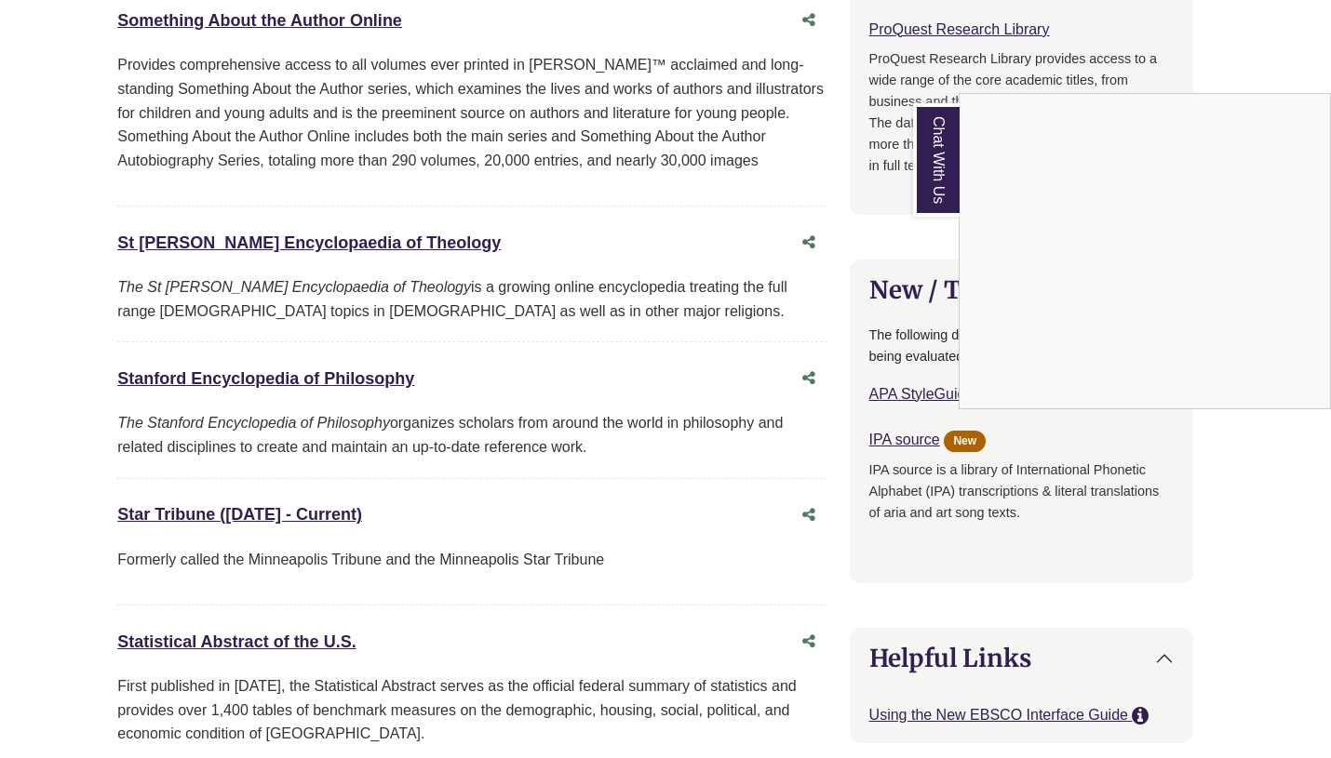
scroll to position [1261, 10]
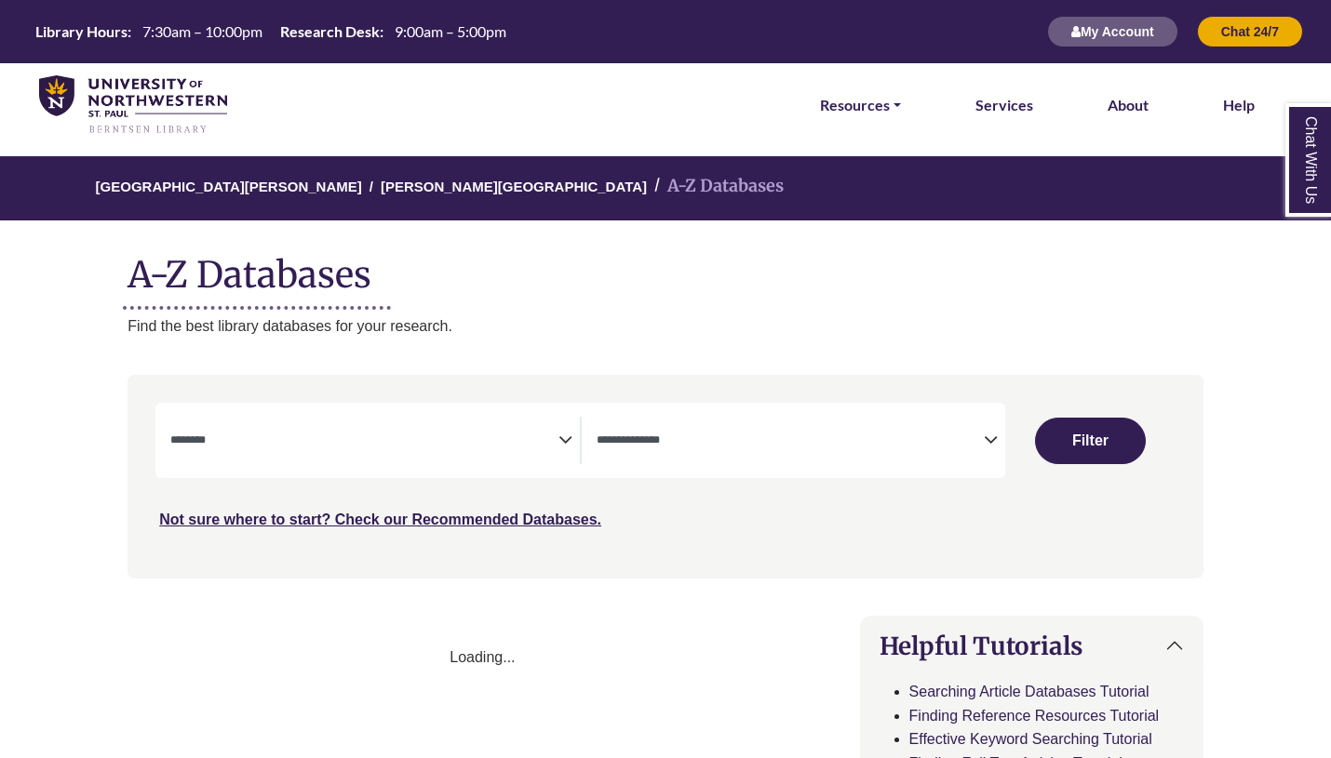
select select "Database Subject Filter"
select select "Database Types Filter"
select select "Database Subject Filter"
select select "Database Types Filter"
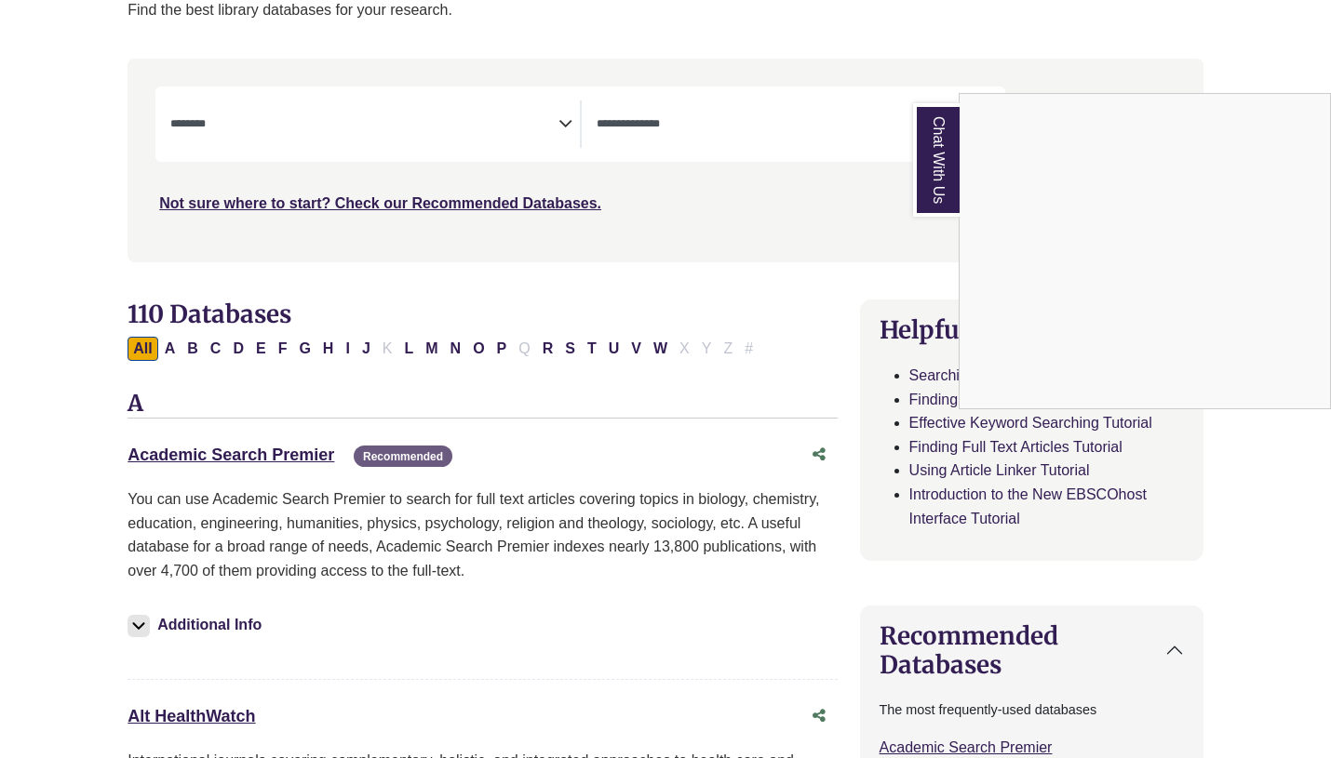
scroll to position [312, 0]
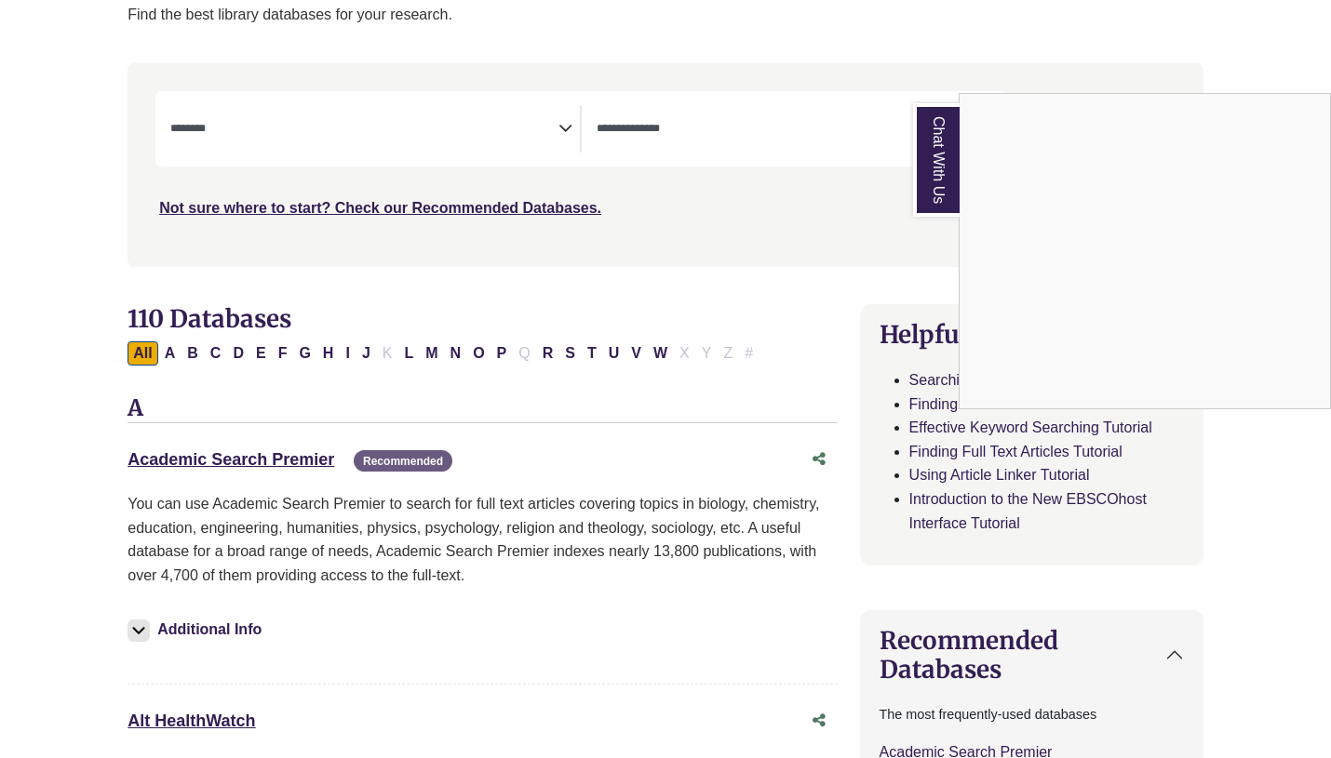
click at [561, 121] on div "Chat With Us" at bounding box center [665, 379] width 1331 height 758
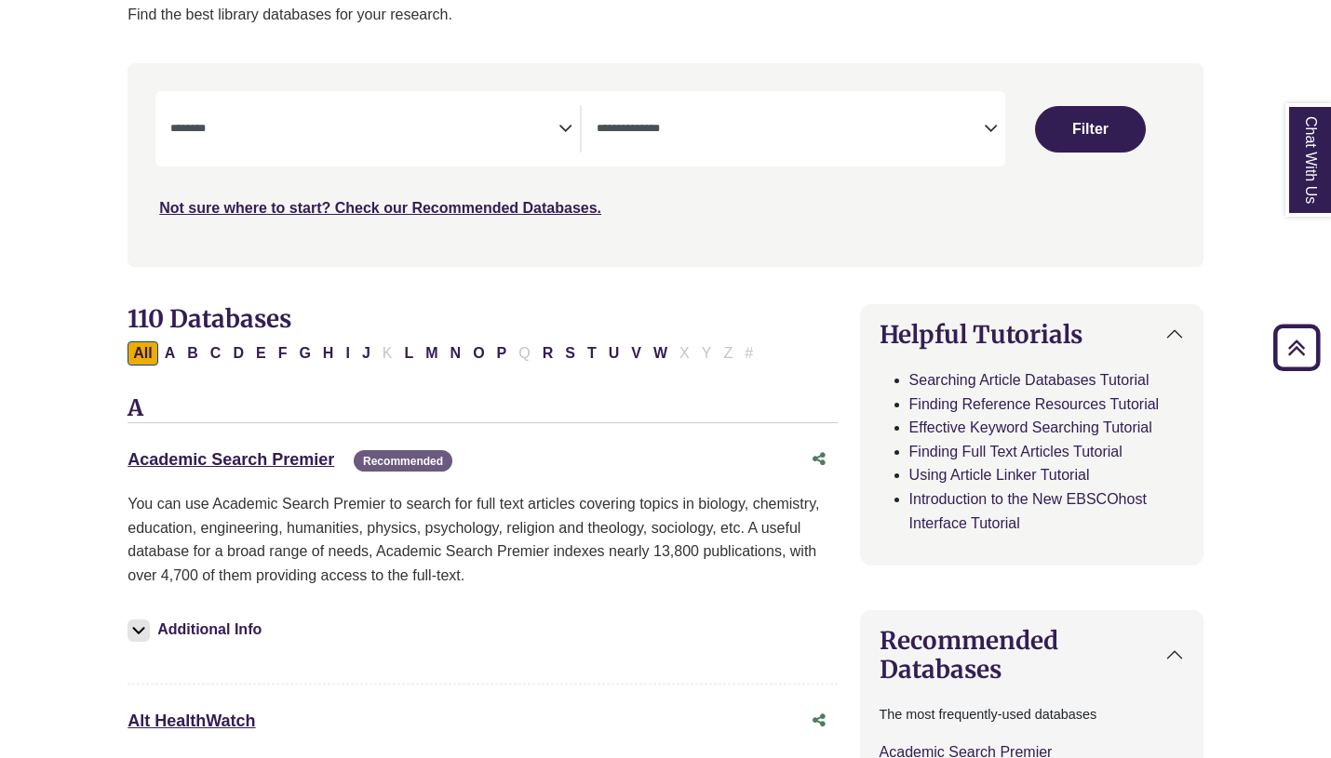
click at [557, 124] on textarea "Search" at bounding box center [363, 130] width 387 height 15
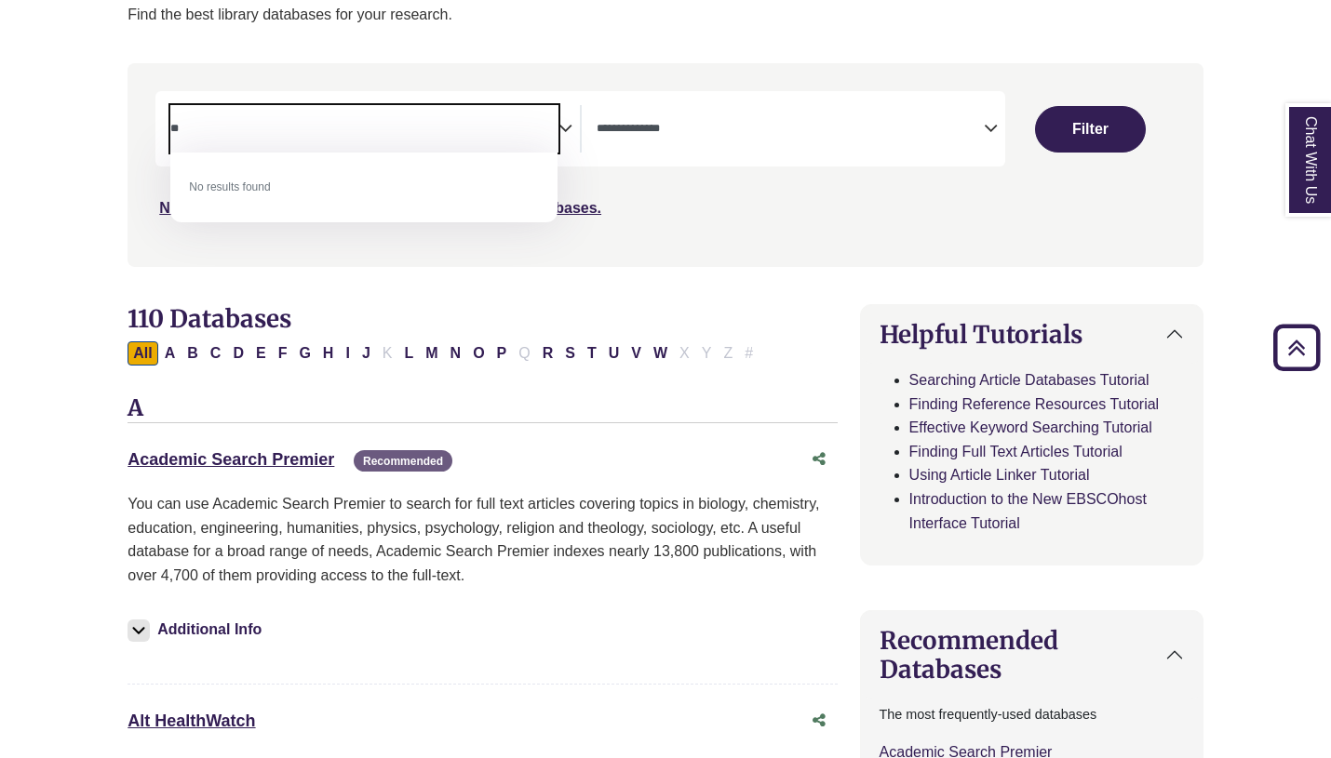
type textarea "*"
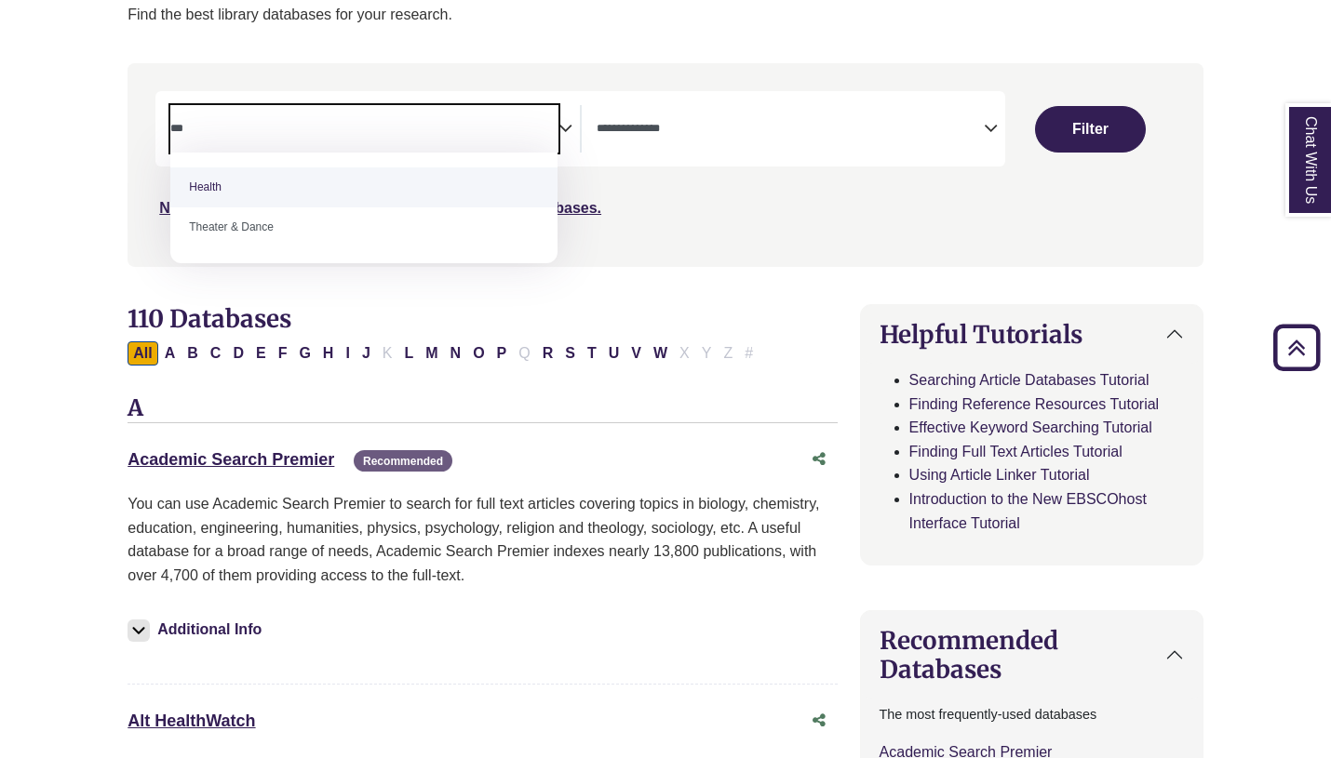
type textarea "***"
select select "*****"
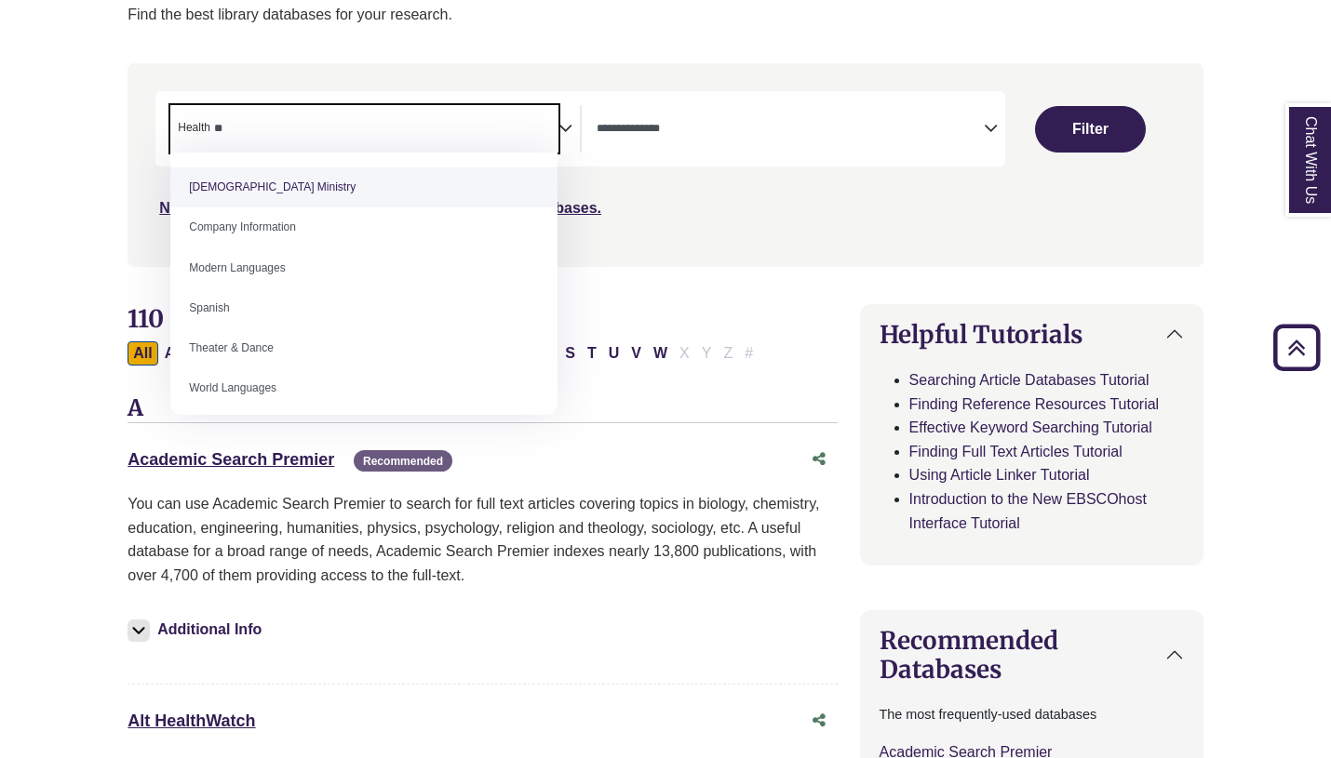
type textarea "*"
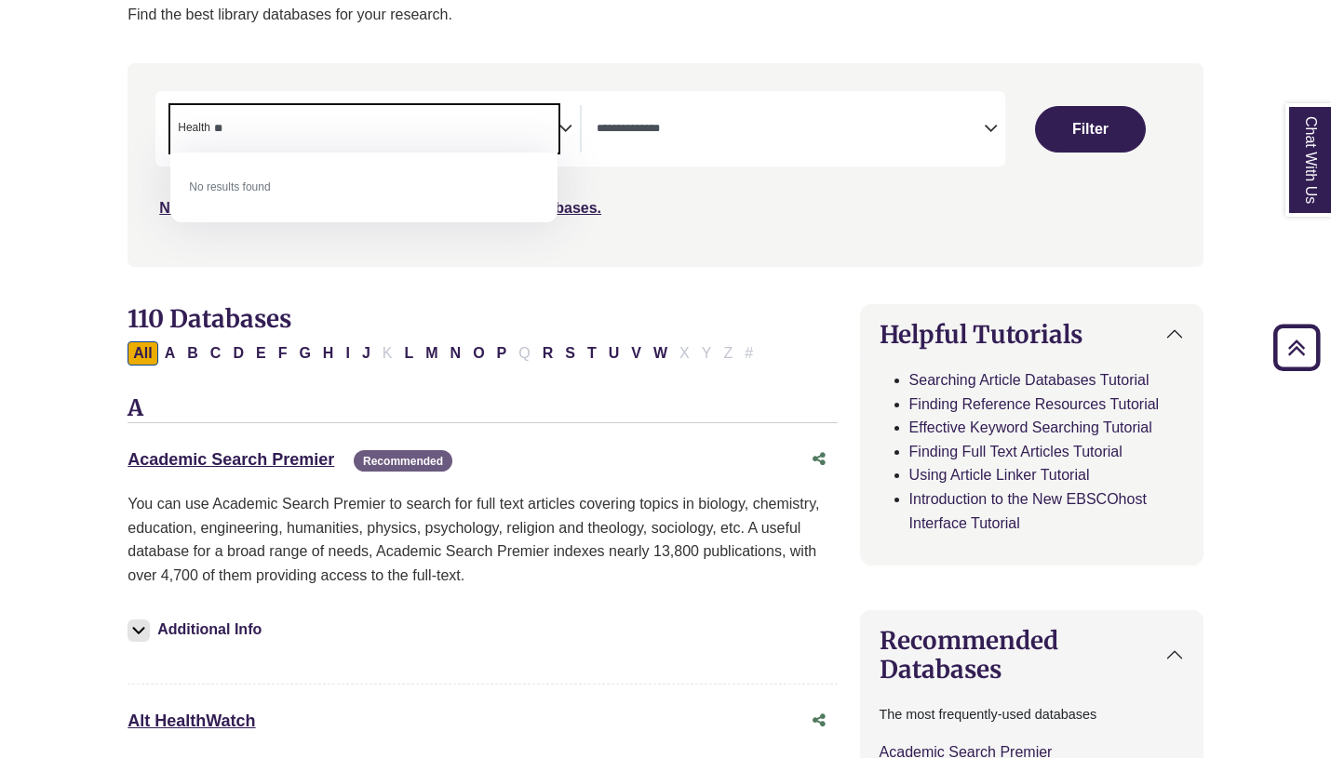
type textarea "*"
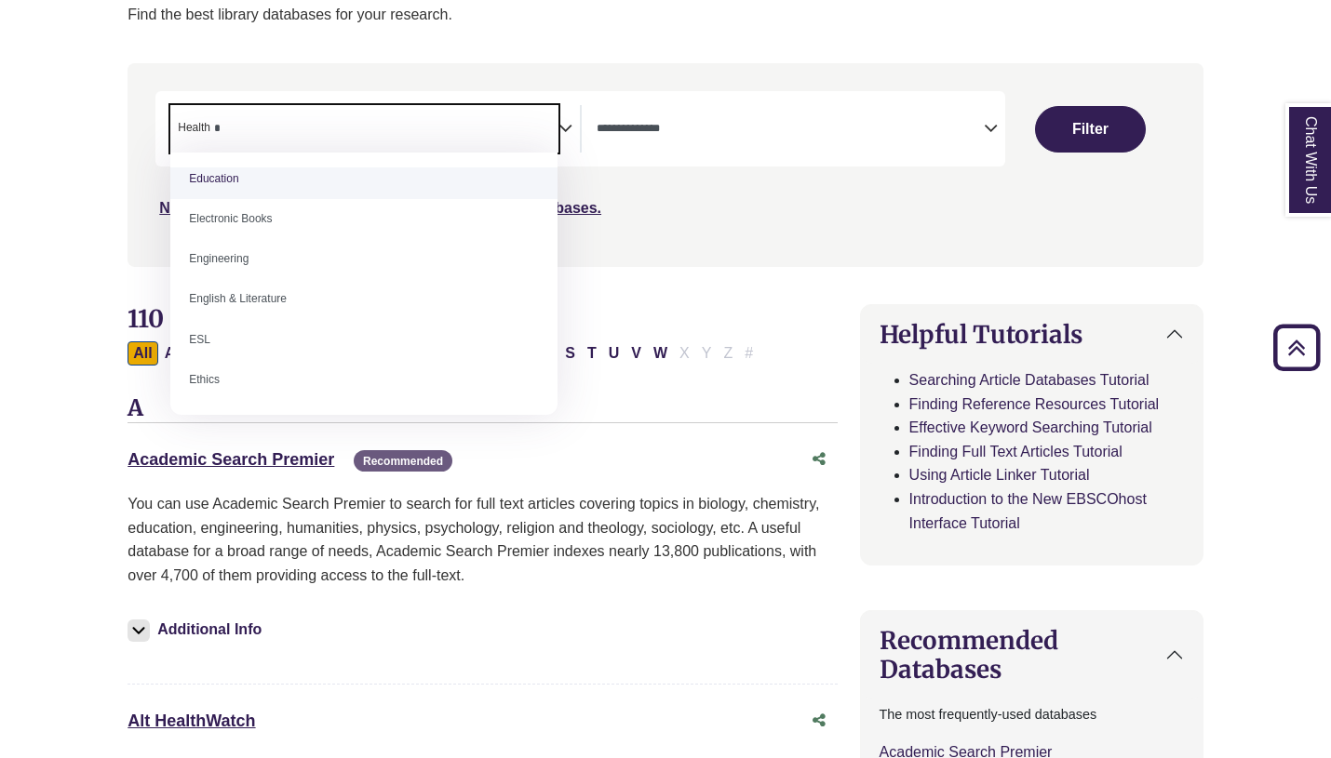
scroll to position [0, 0]
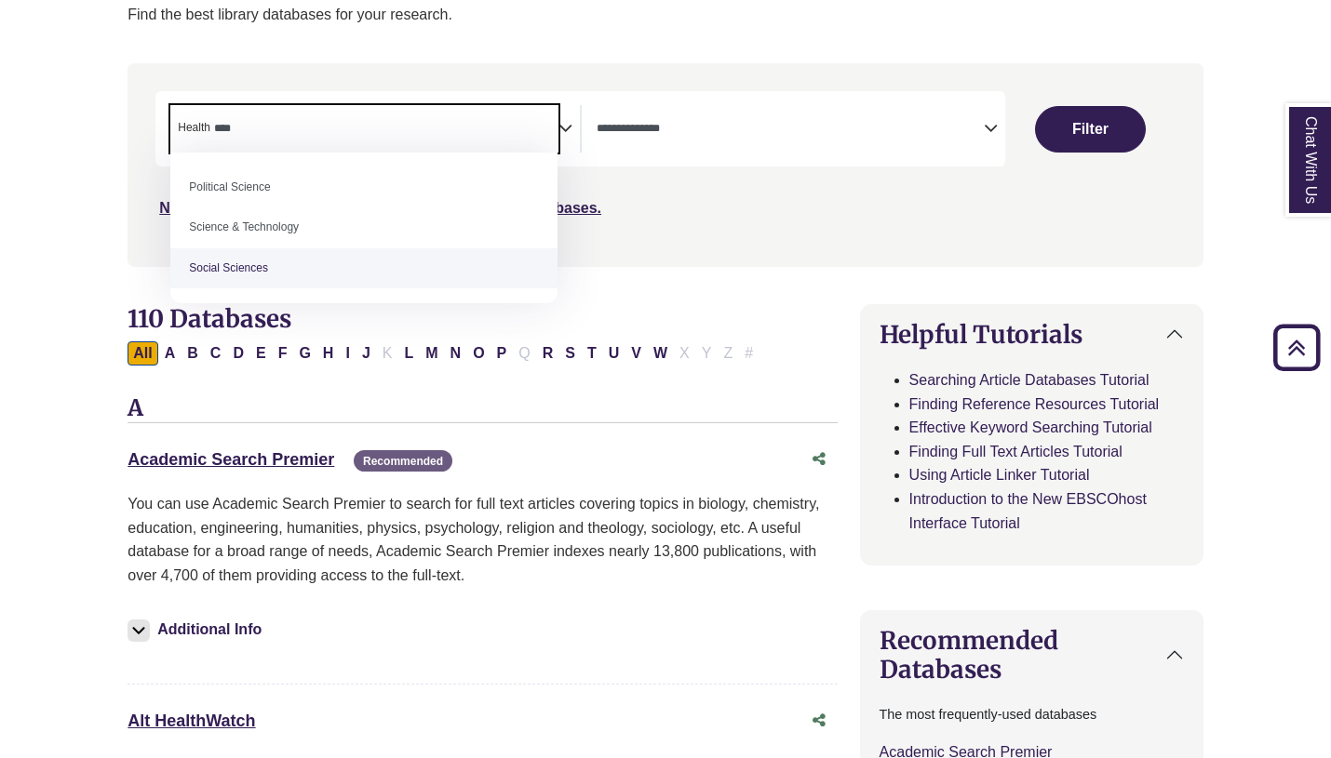
type textarea "****"
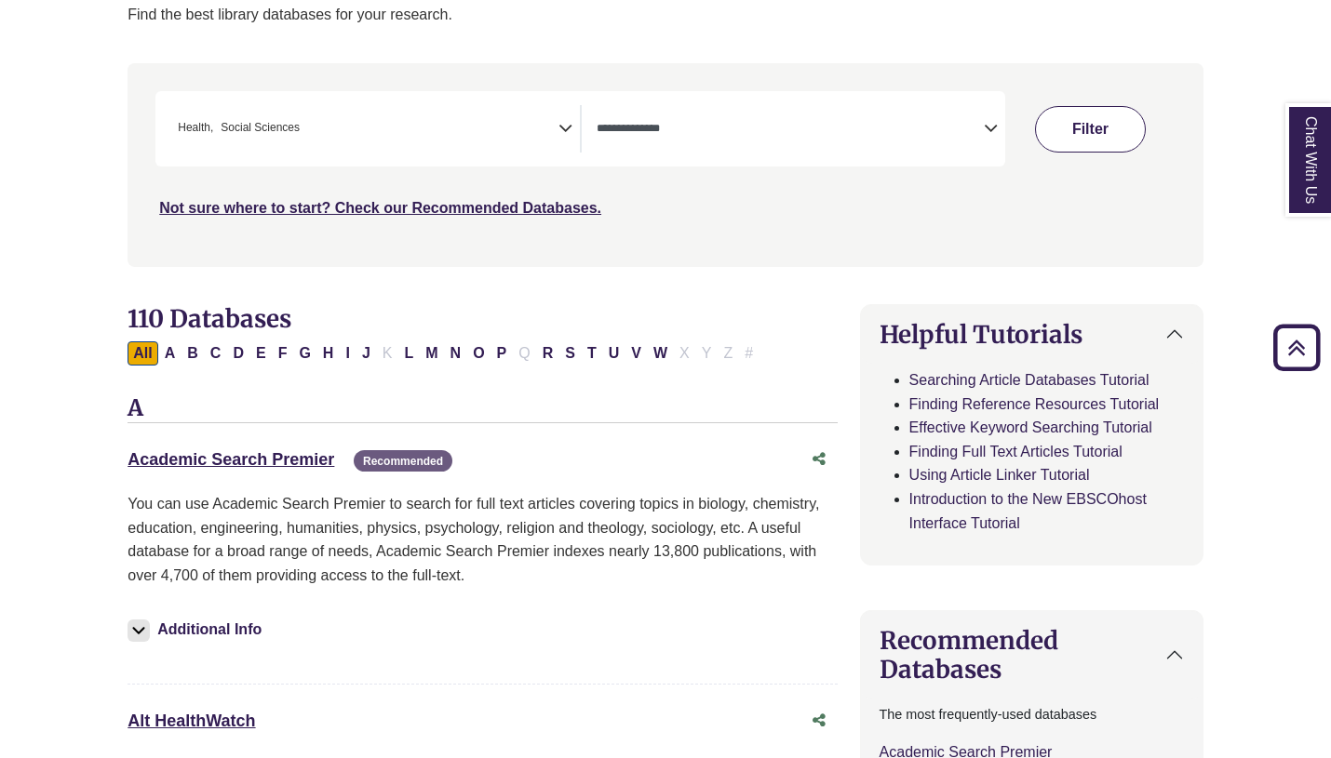
click at [1086, 127] on button "Filter" at bounding box center [1090, 129] width 111 height 47
select select "Database Types Filter"
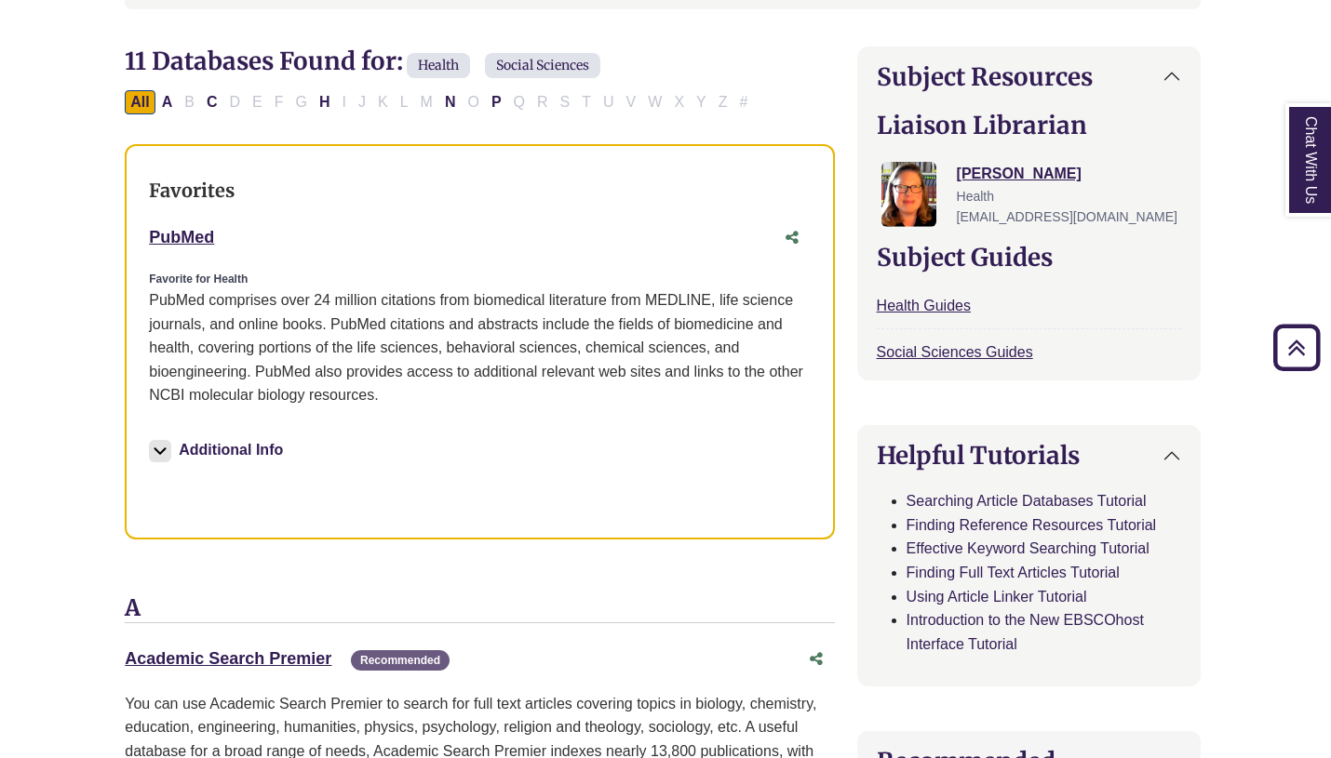
scroll to position [571, 3]
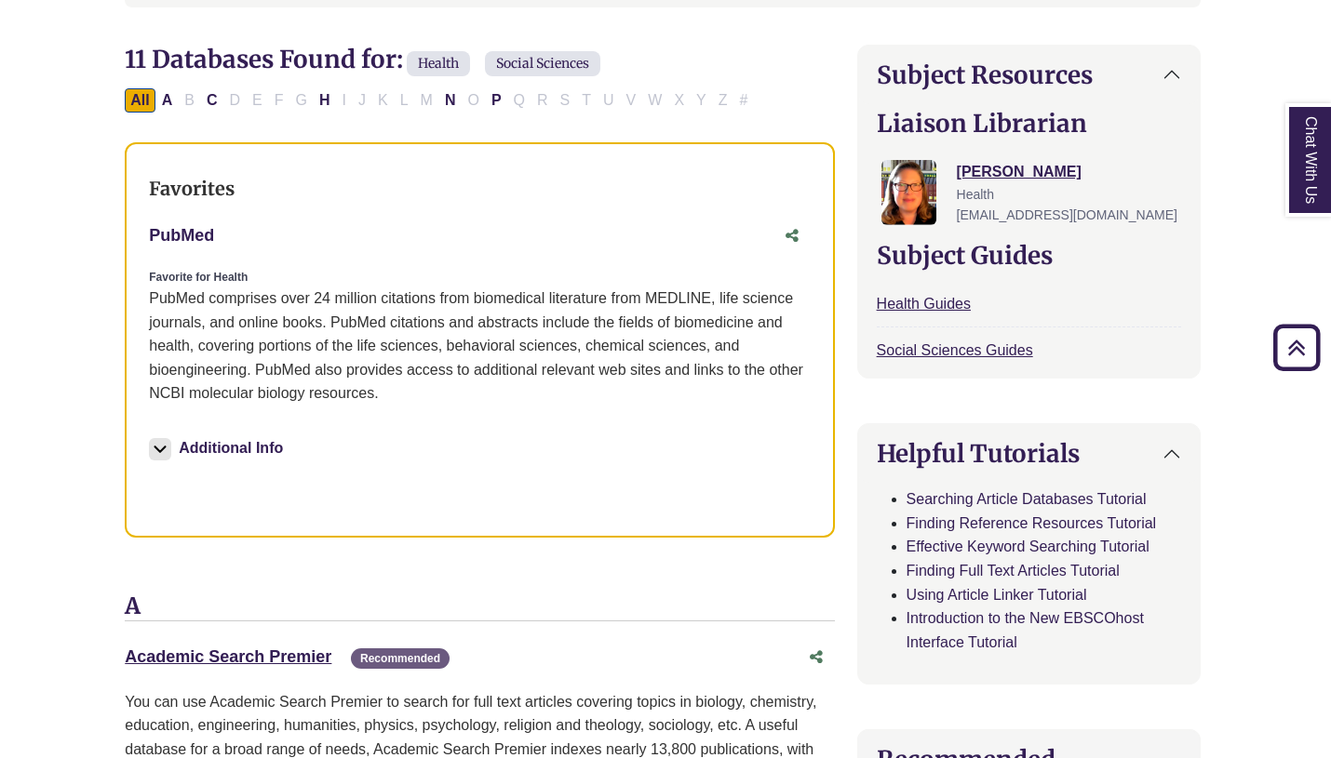
click at [196, 245] on link "PubMed This link opens in a new window" at bounding box center [181, 235] width 65 height 19
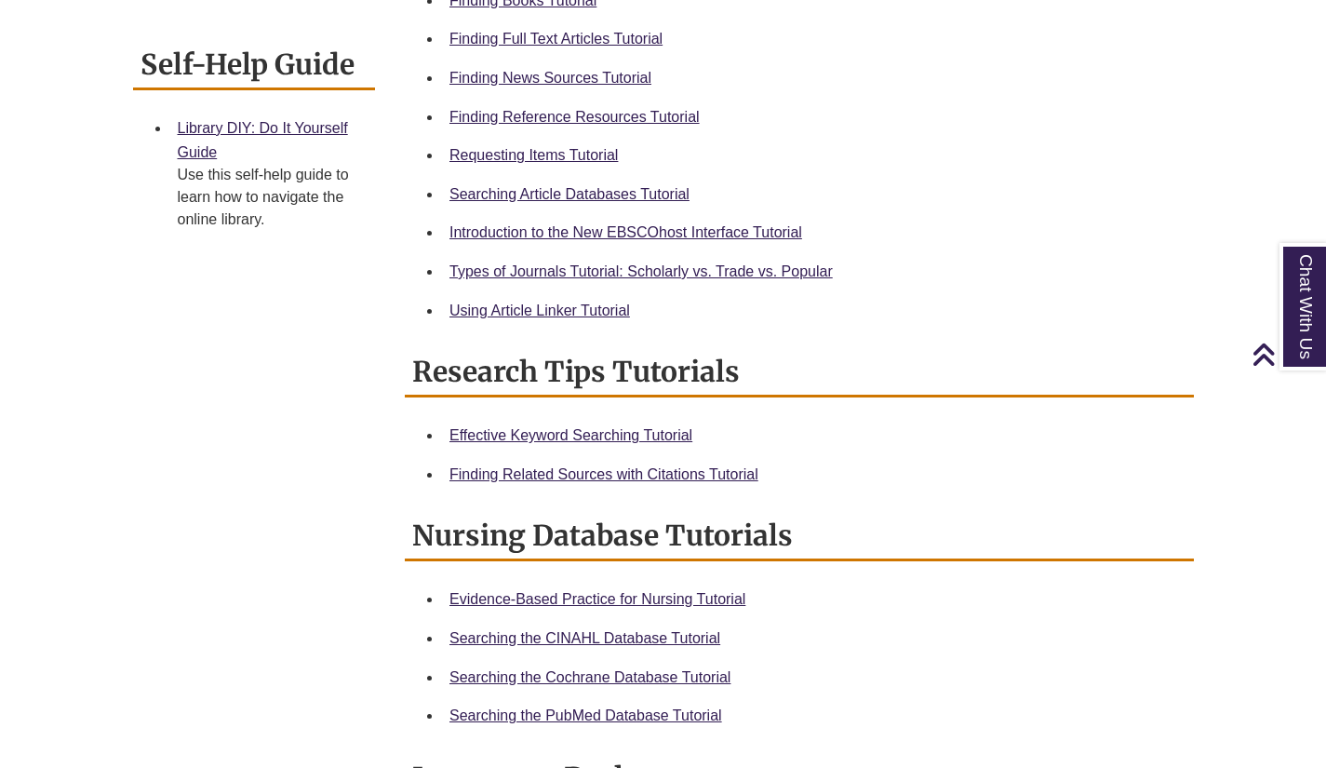
scroll to position [727, 0]
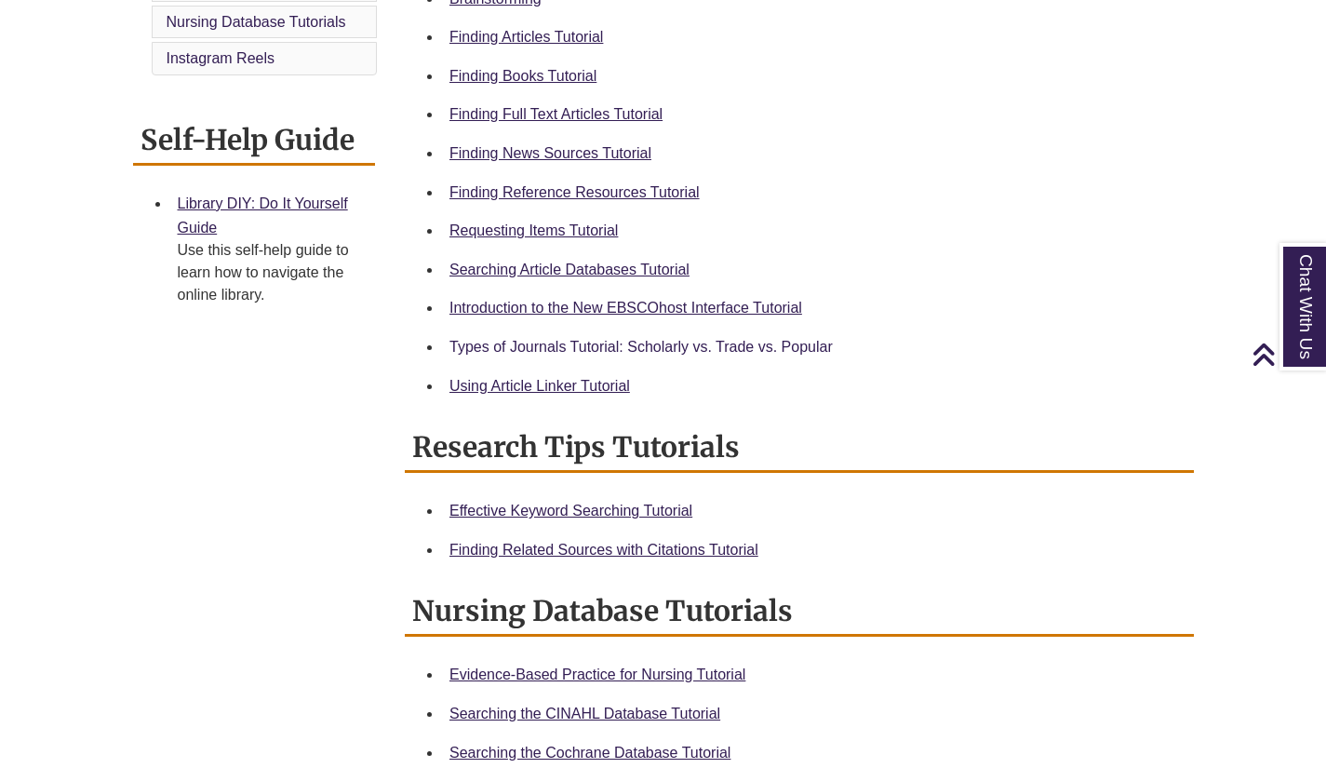
scroll to position [651, 0]
click at [593, 372] on li "Using Article Linker Tutorial" at bounding box center [814, 385] width 744 height 39
click at [593, 380] on link "Using Article Linker Tutorial" at bounding box center [539, 385] width 181 height 16
